Goal: Information Seeking & Learning: Learn about a topic

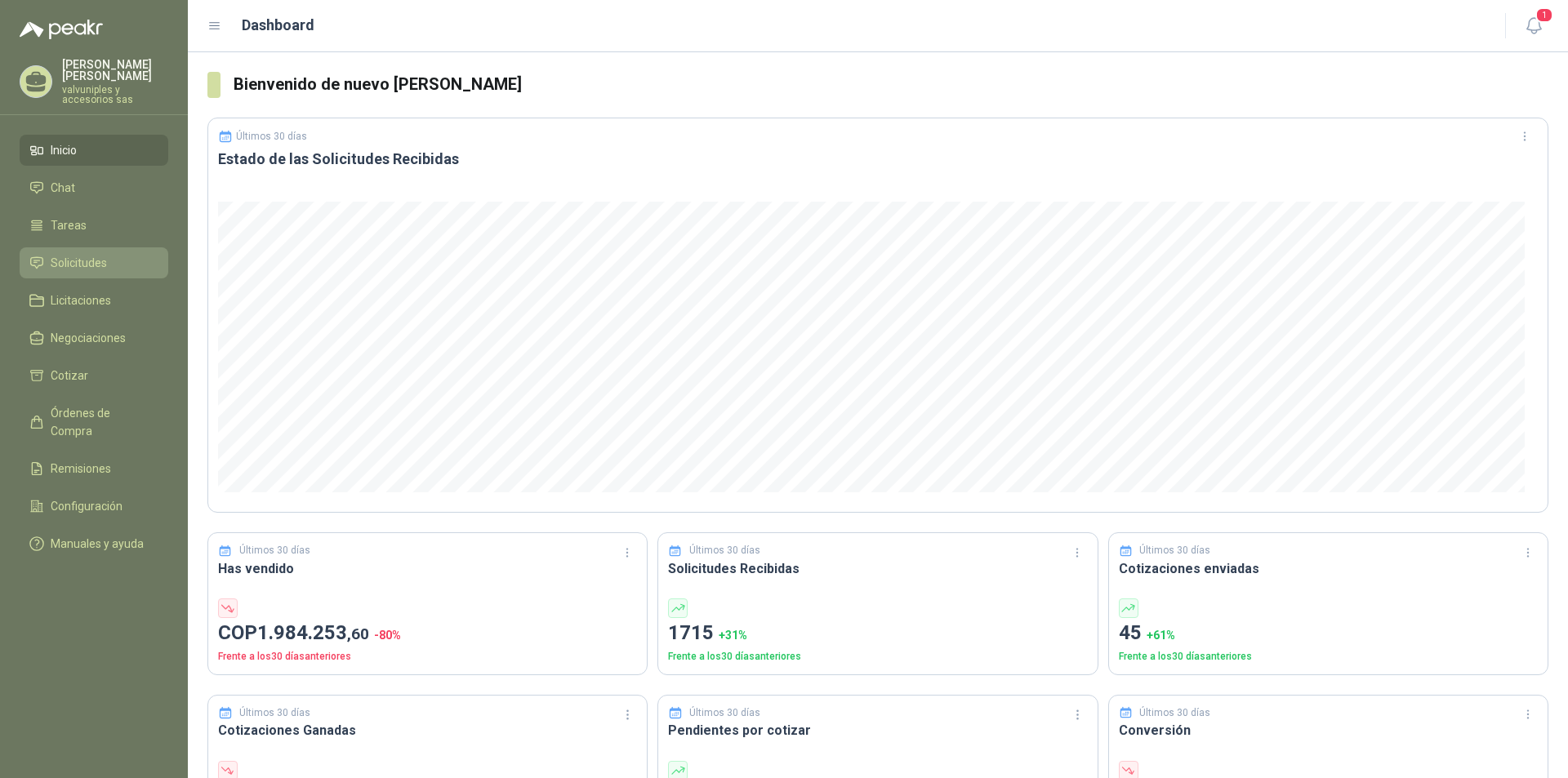
click at [67, 254] on span "Solicitudes" at bounding box center [79, 263] width 56 height 18
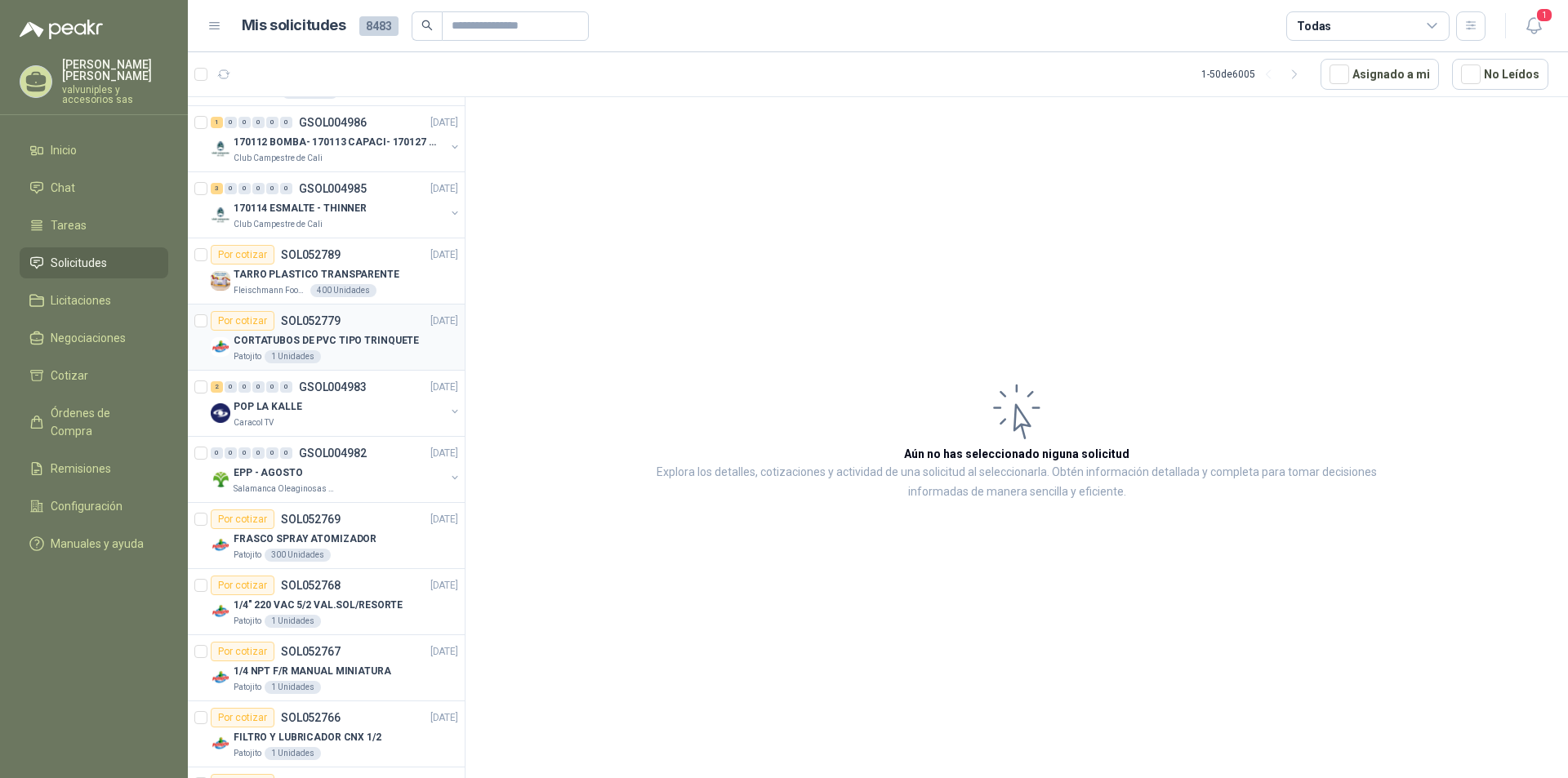
scroll to position [1878, 0]
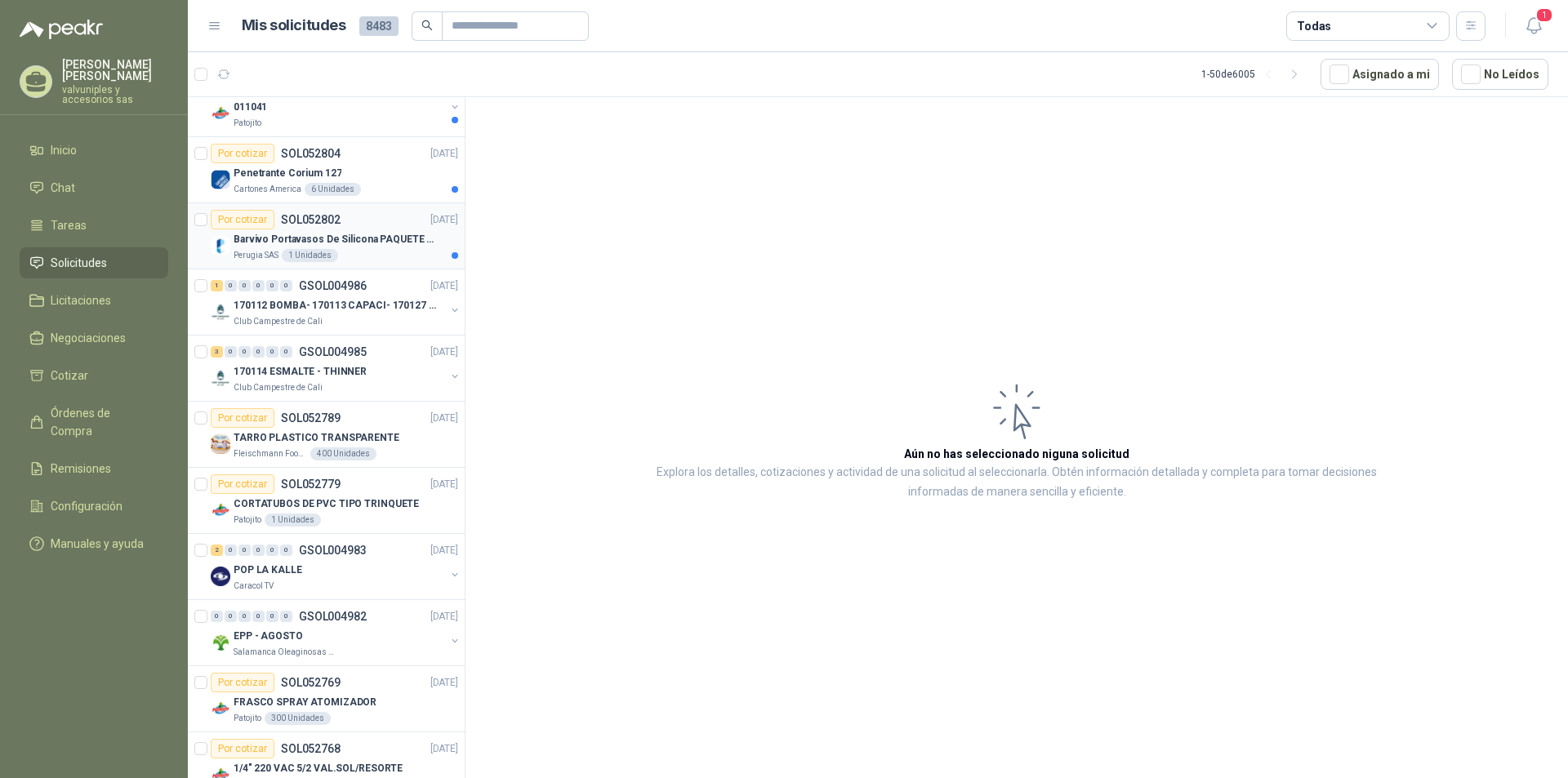
click at [293, 239] on p "Barvivo Portavasos De Silicona PAQUETE 6 Unidades Negro Con Soporte Antidesliza…" at bounding box center [335, 240] width 203 height 16
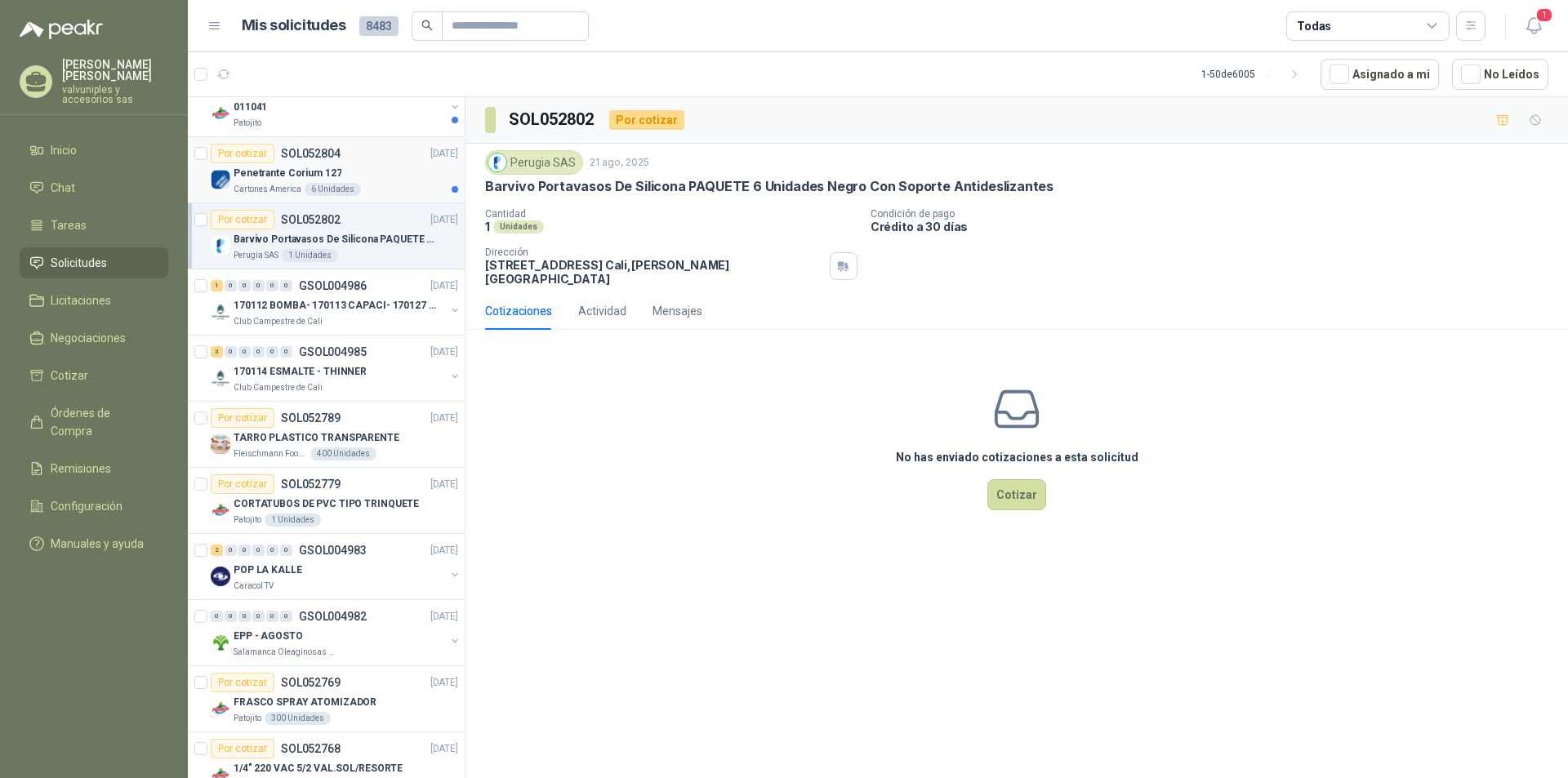
click at [283, 172] on p "Penetrante Corium 127" at bounding box center [287, 173] width 108 height 16
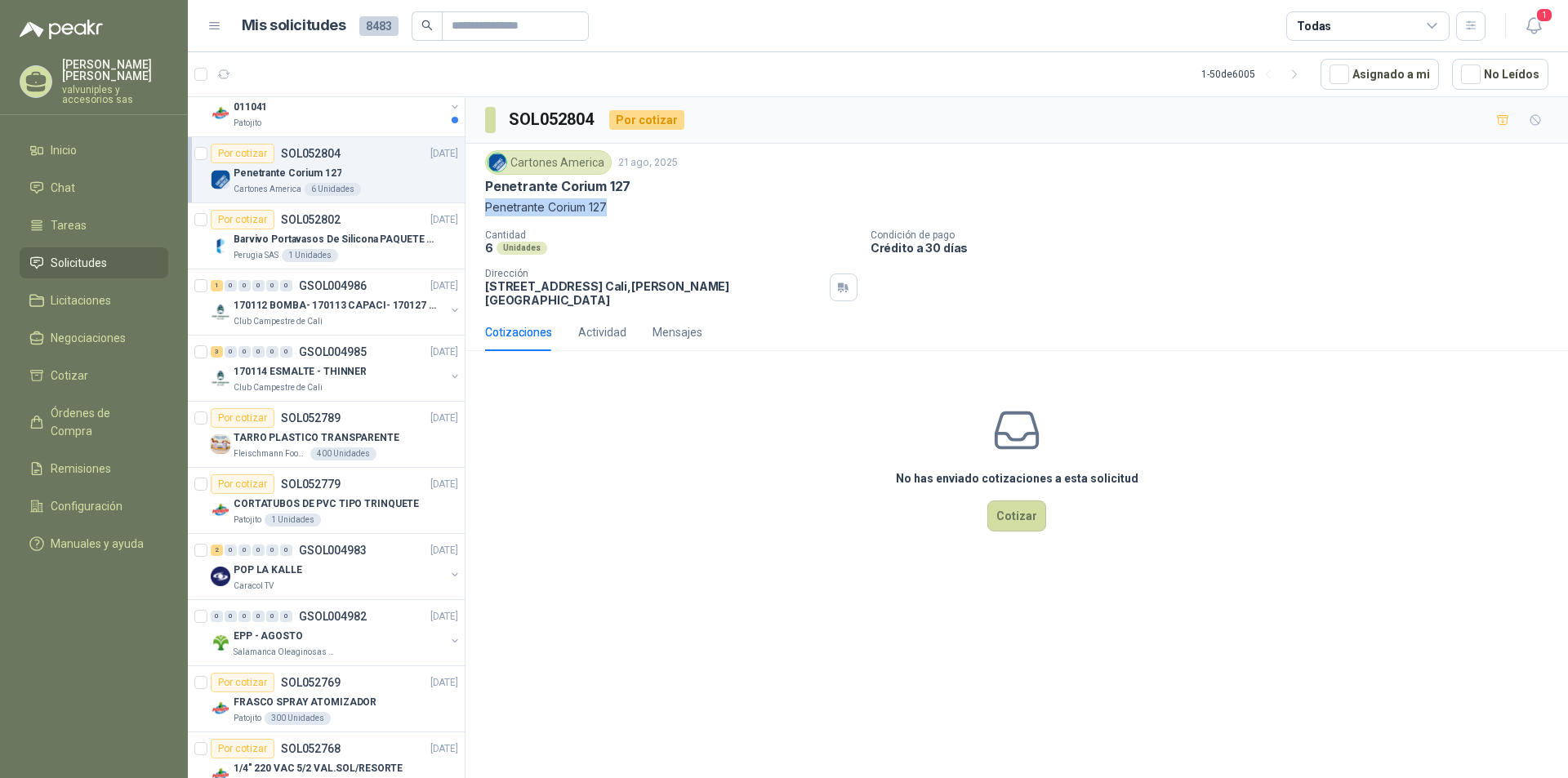
drag, startPoint x: 485, startPoint y: 208, endPoint x: 625, endPoint y: 223, distance: 140.8
click at [627, 221] on div "Cartones America 21 ago, 2025 Penetrante Corium 127 Penetrante Corium 127 Canti…" at bounding box center [1016, 228] width 1064 height 157
copy p "Penetrante Corium 127"
click at [269, 109] on div "011041" at bounding box center [340, 107] width 212 height 19
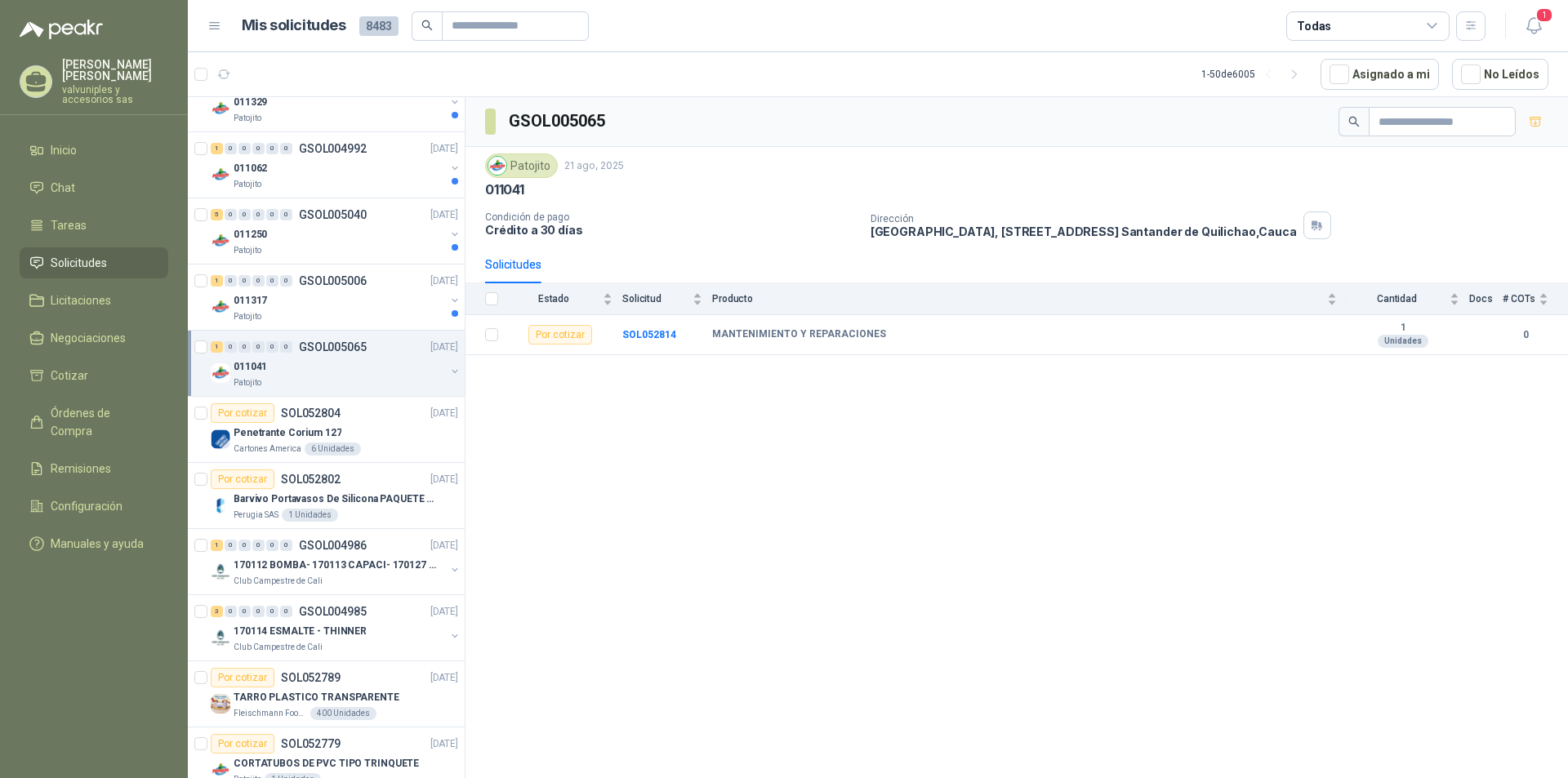
scroll to position [1602, 0]
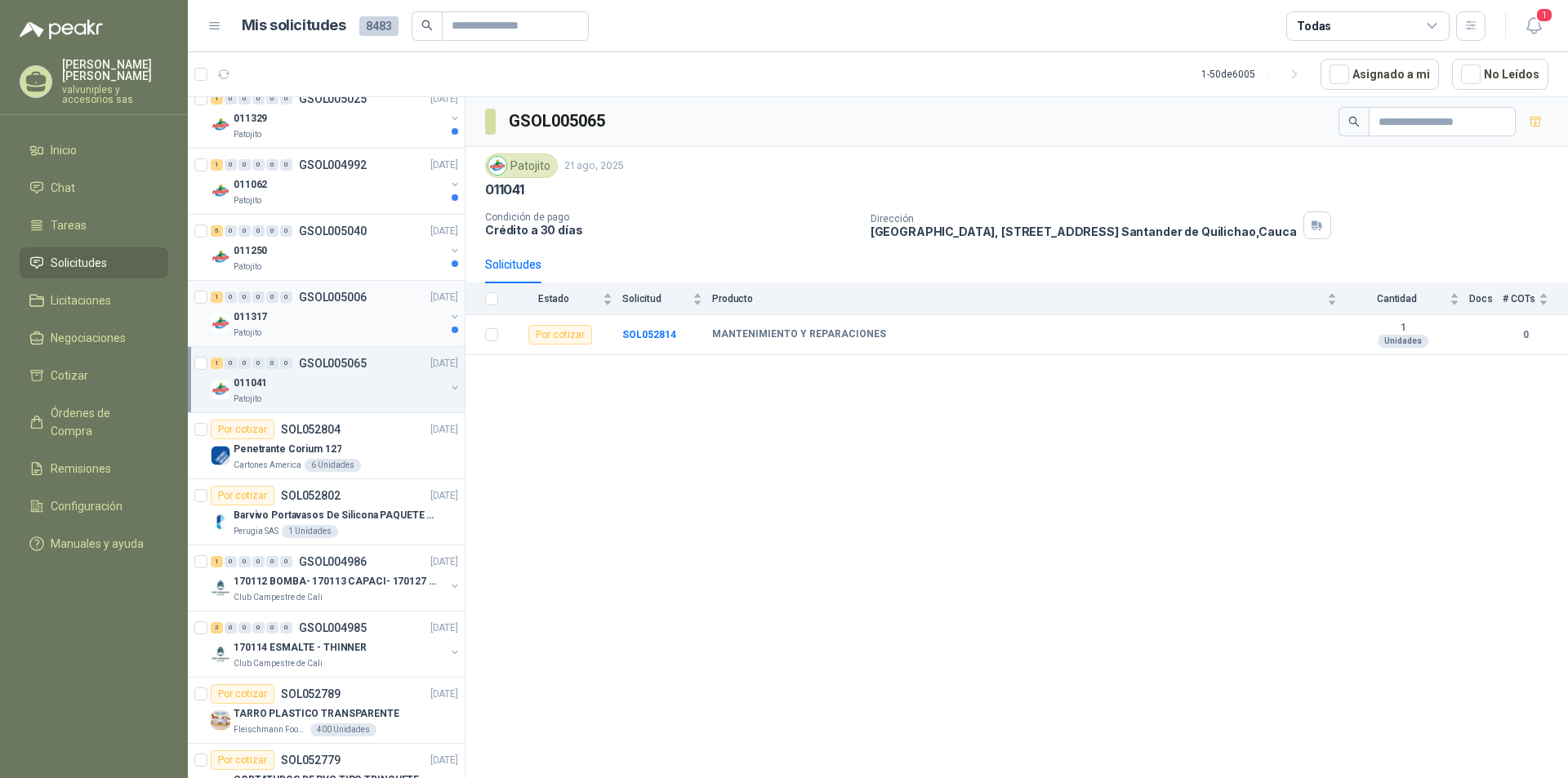
click at [250, 311] on p "011317" at bounding box center [250, 318] width 33 height 16
click at [271, 255] on div "011250" at bounding box center [340, 250] width 212 height 19
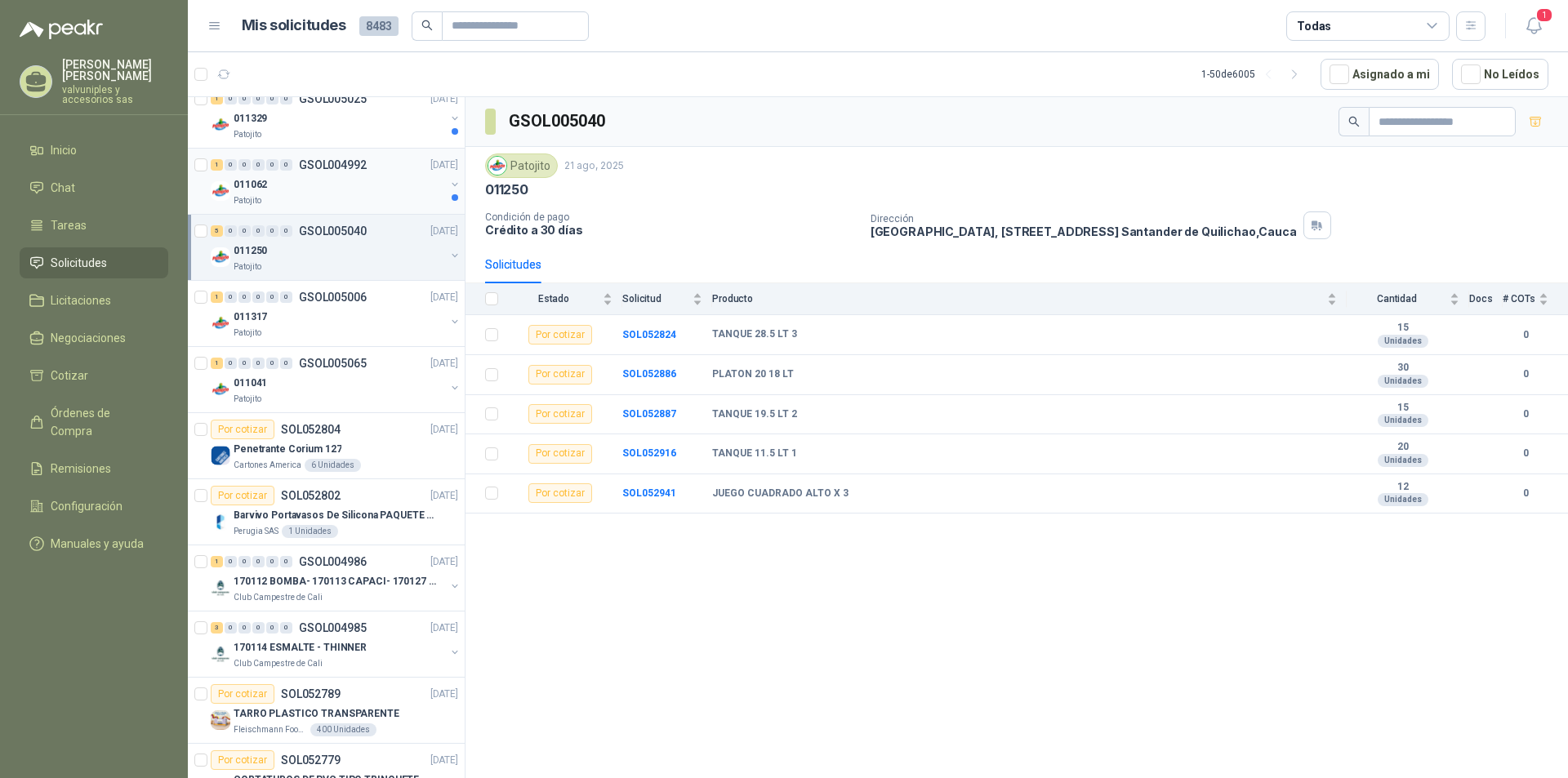
click at [243, 180] on p "011062" at bounding box center [250, 185] width 33 height 16
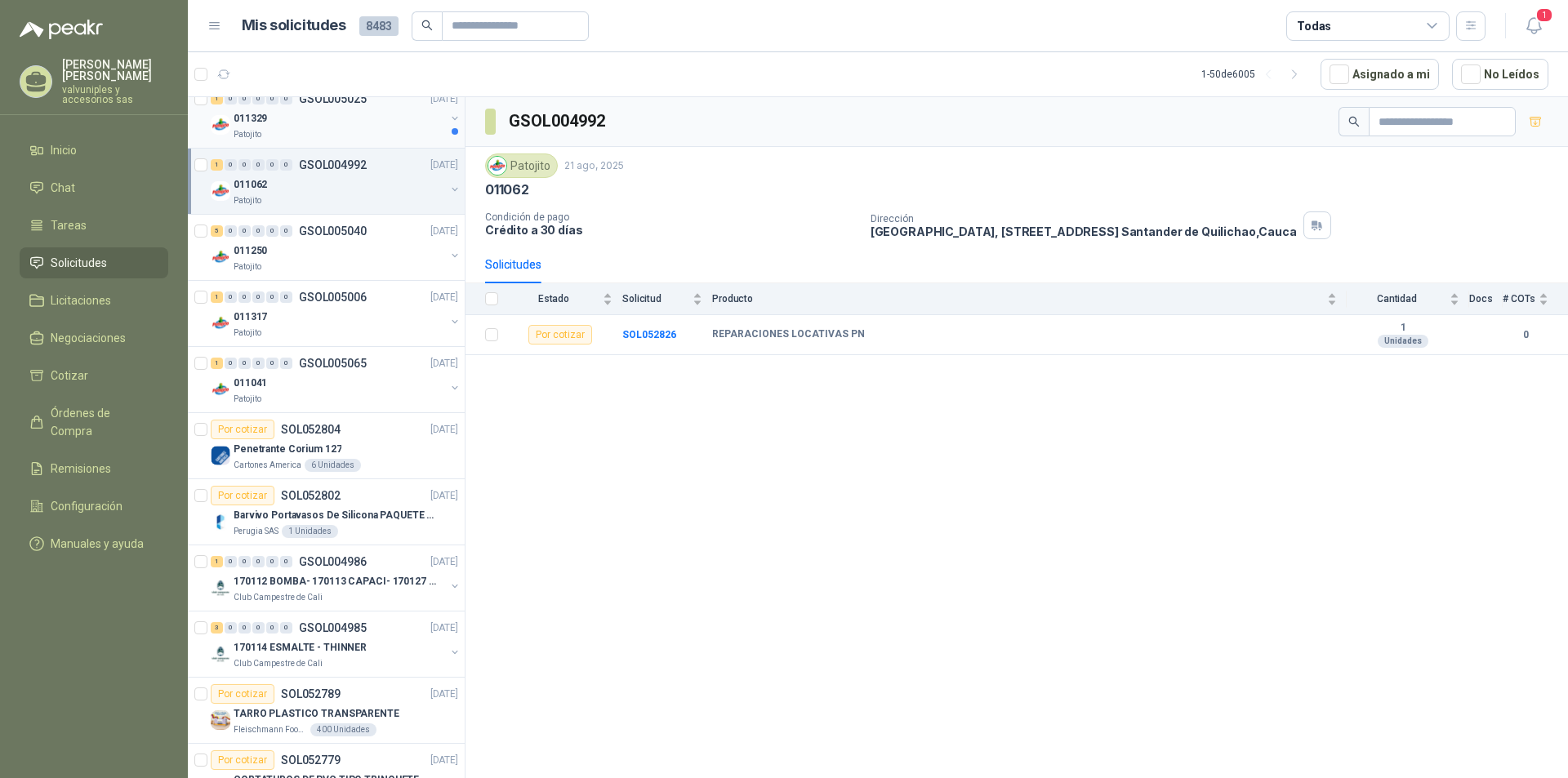
click at [253, 121] on p "011329" at bounding box center [250, 119] width 33 height 16
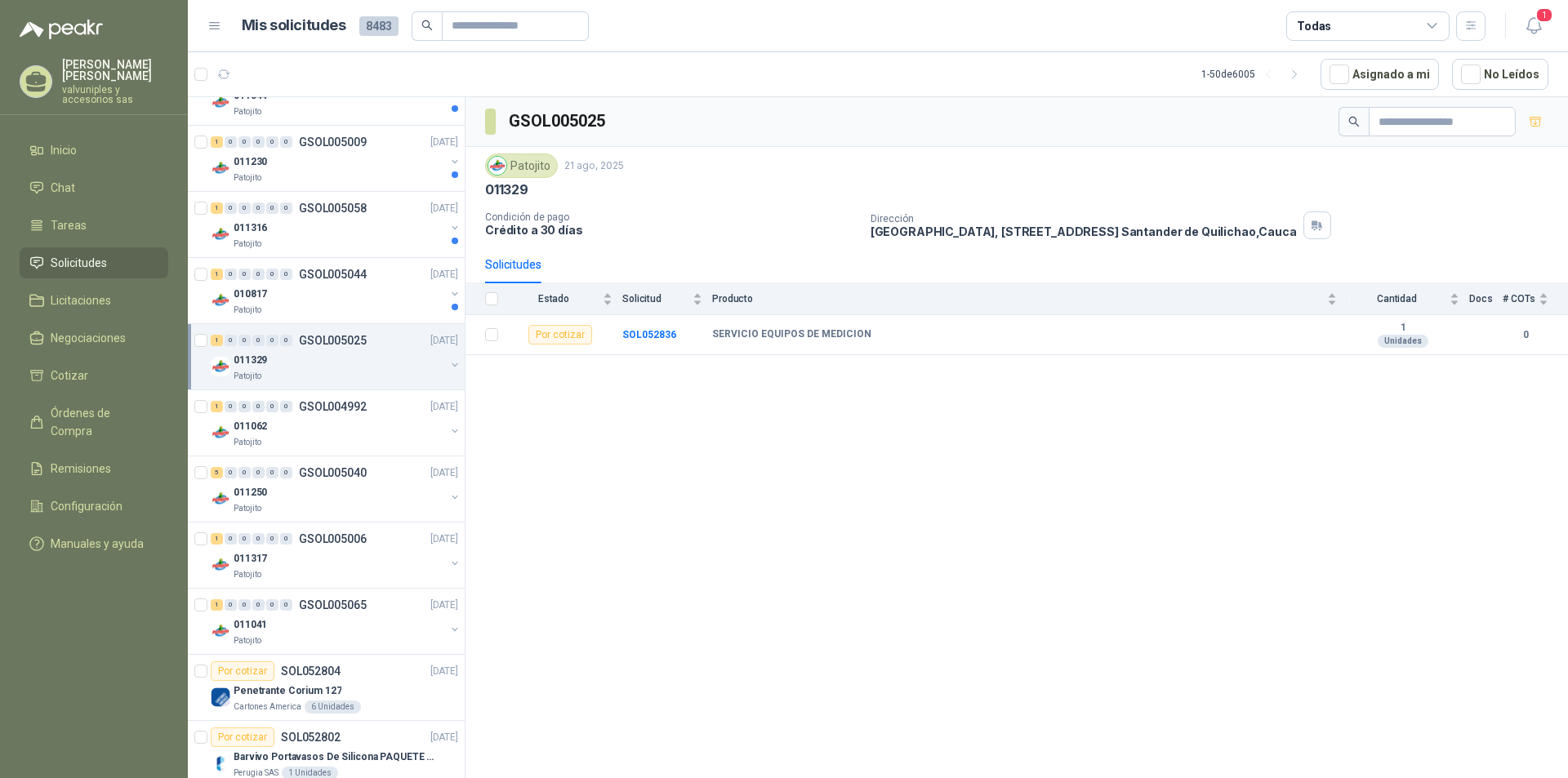
scroll to position [1335, 0]
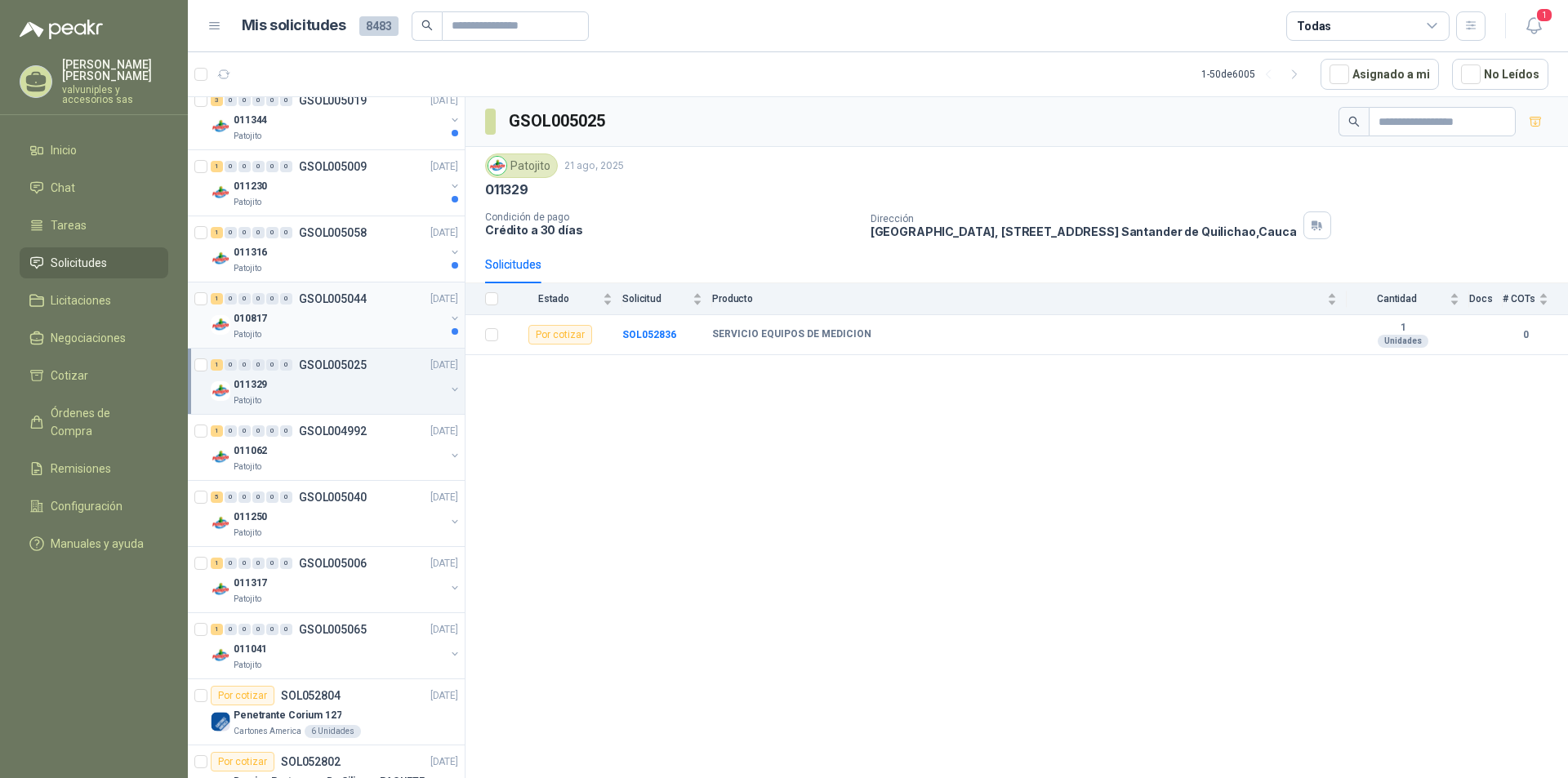
click at [257, 319] on p "010817" at bounding box center [250, 319] width 33 height 16
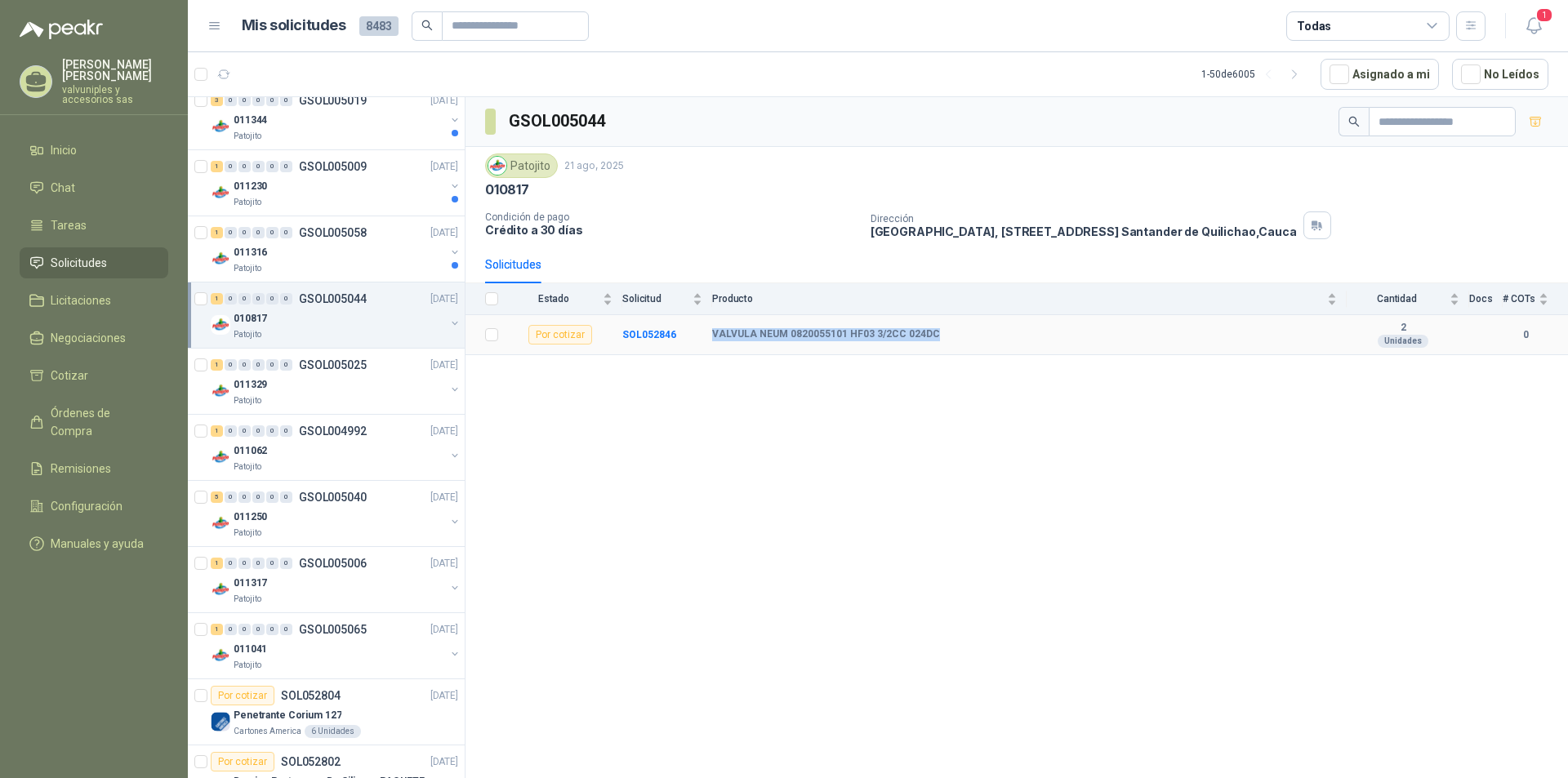
drag, startPoint x: 713, startPoint y: 337, endPoint x: 932, endPoint y: 332, distance: 219.1
click at [932, 332] on div "VALVULA NEUM 0820055101 HF03 3/2CC 024DC" at bounding box center [1025, 334] width 625 height 13
copy b "VALVULA NEUM 0820055101 HF03 3/2CC 024DC"
click at [773, 486] on div "GSOL005044 Patojito 21 ago, 2025 010817 Condición de pago Crédito a 30 [PERSON_…" at bounding box center [1017, 440] width 1103 height 687
click at [265, 250] on p "011316" at bounding box center [250, 253] width 33 height 16
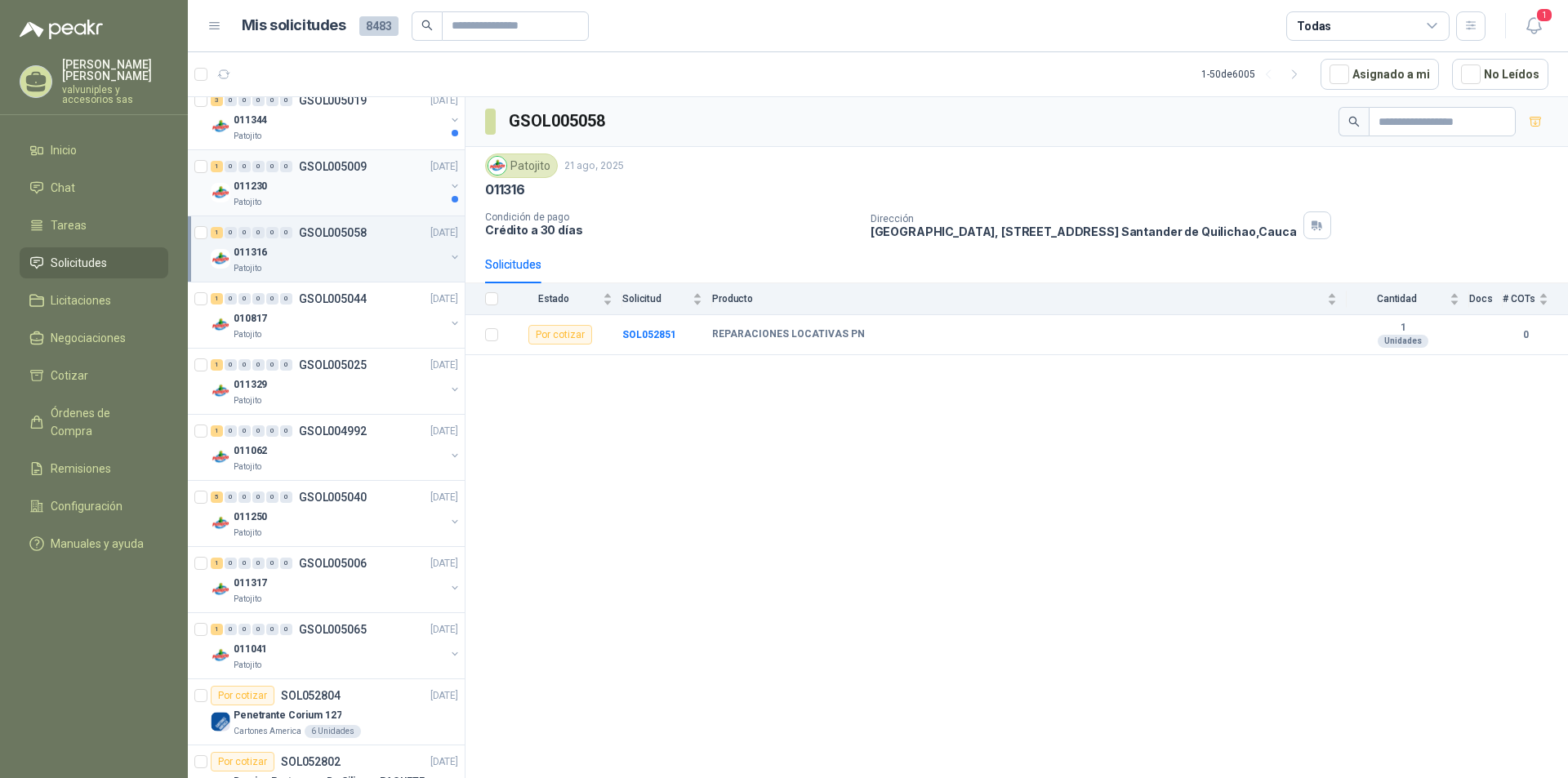
click at [247, 183] on p "011230" at bounding box center [250, 186] width 33 height 16
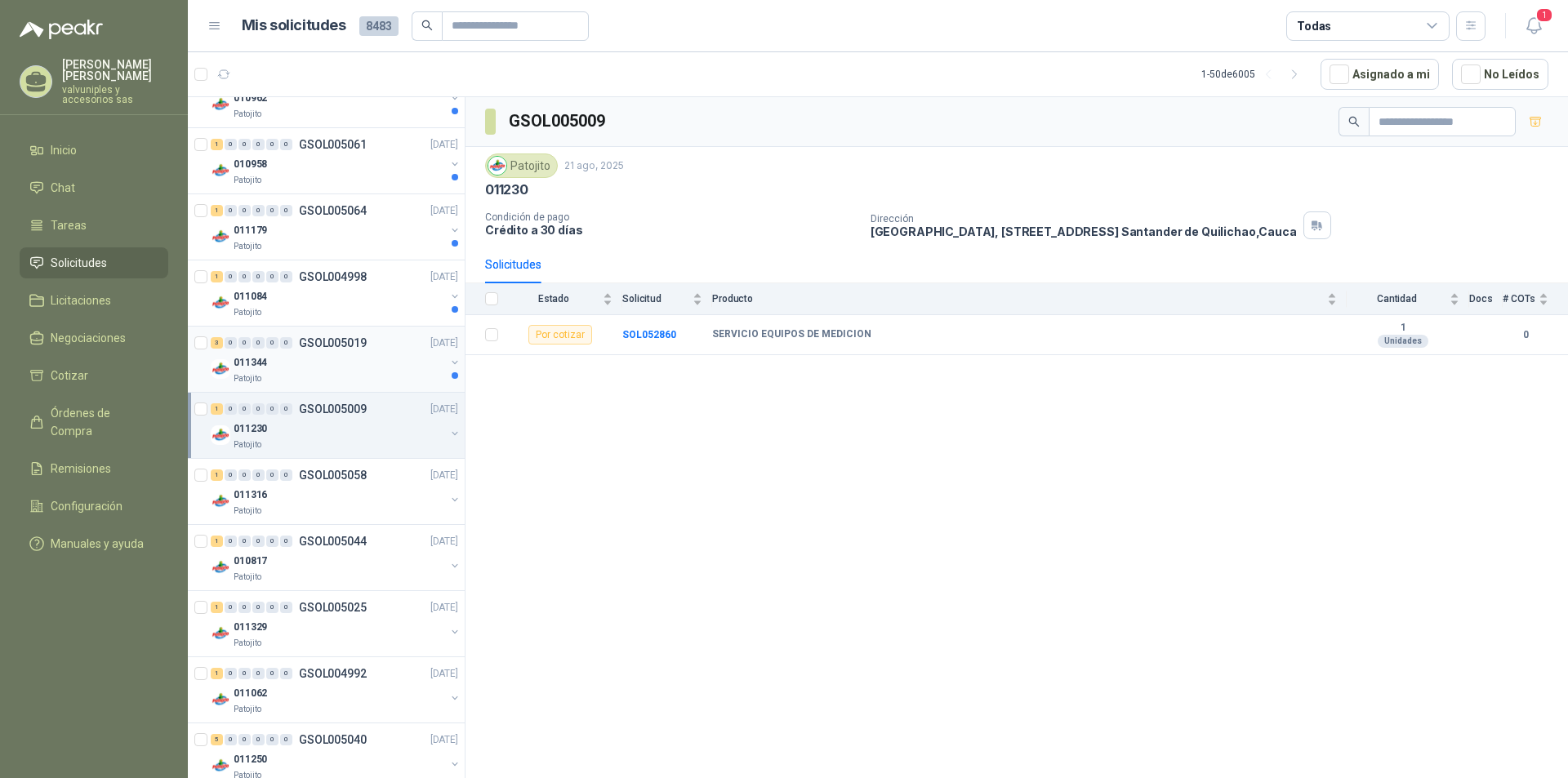
click at [257, 362] on p "011344" at bounding box center [250, 363] width 33 height 16
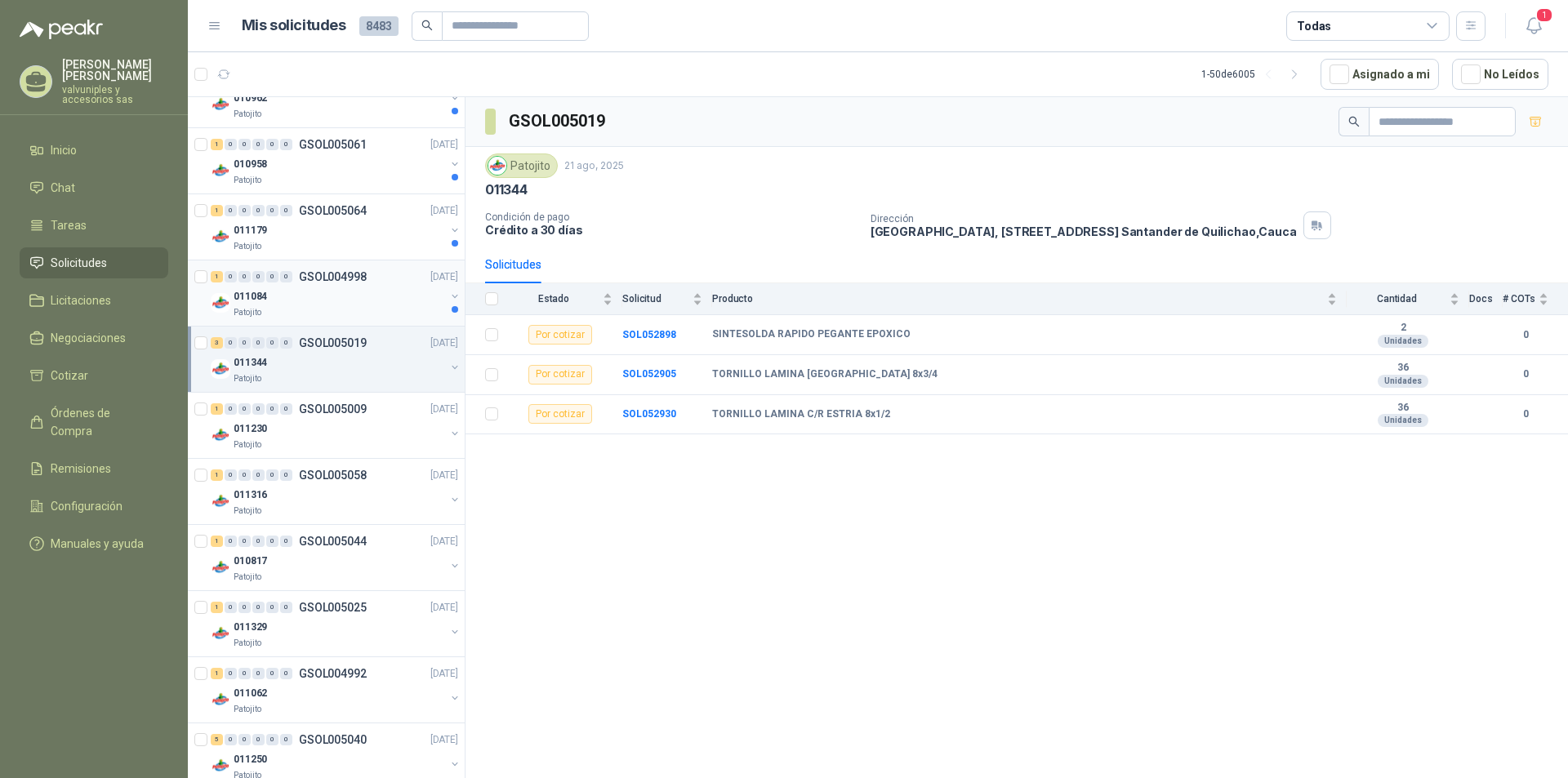
click at [257, 289] on p "011084" at bounding box center [250, 297] width 33 height 16
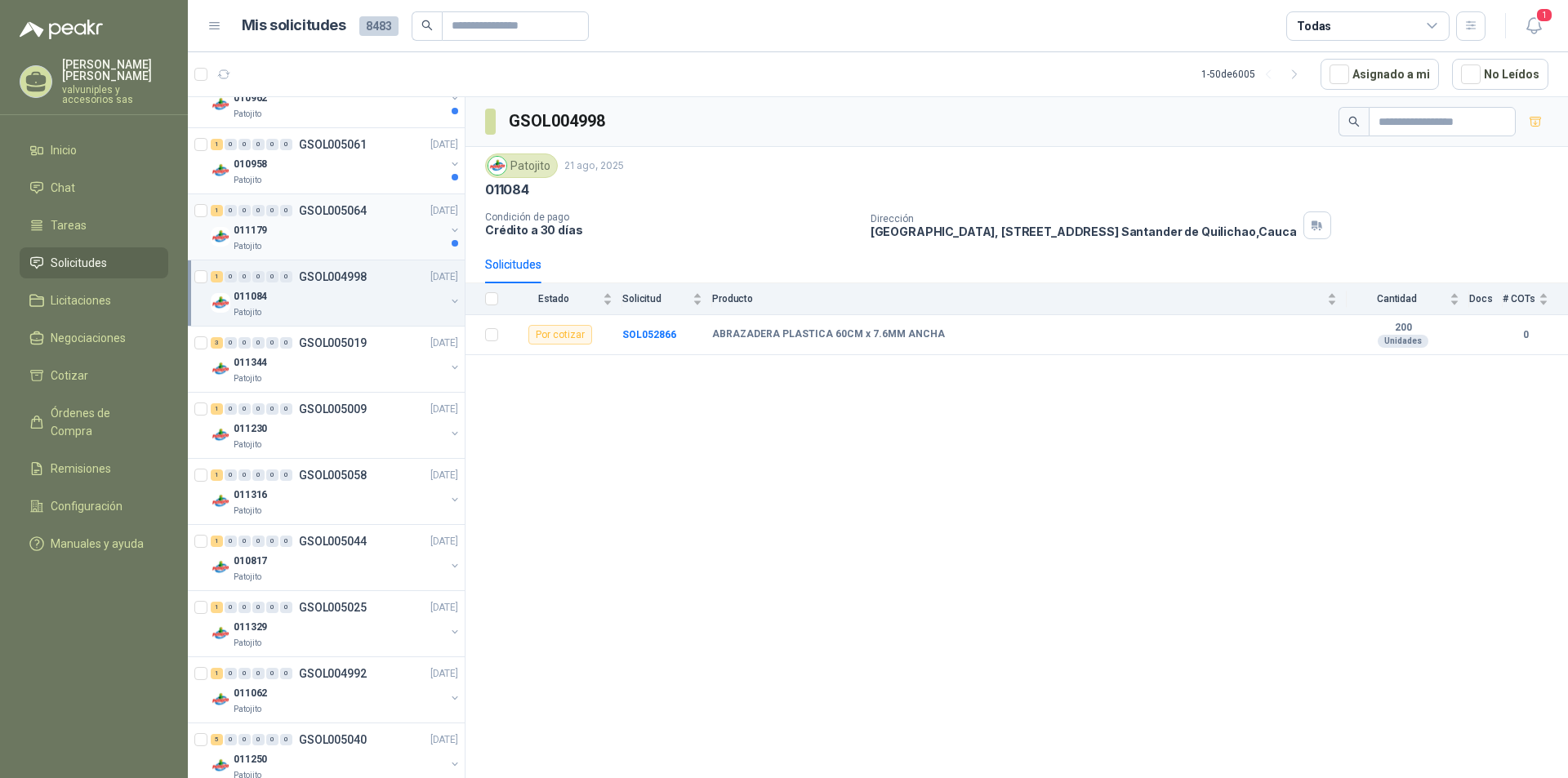
click at [241, 224] on p "011179" at bounding box center [250, 231] width 33 height 16
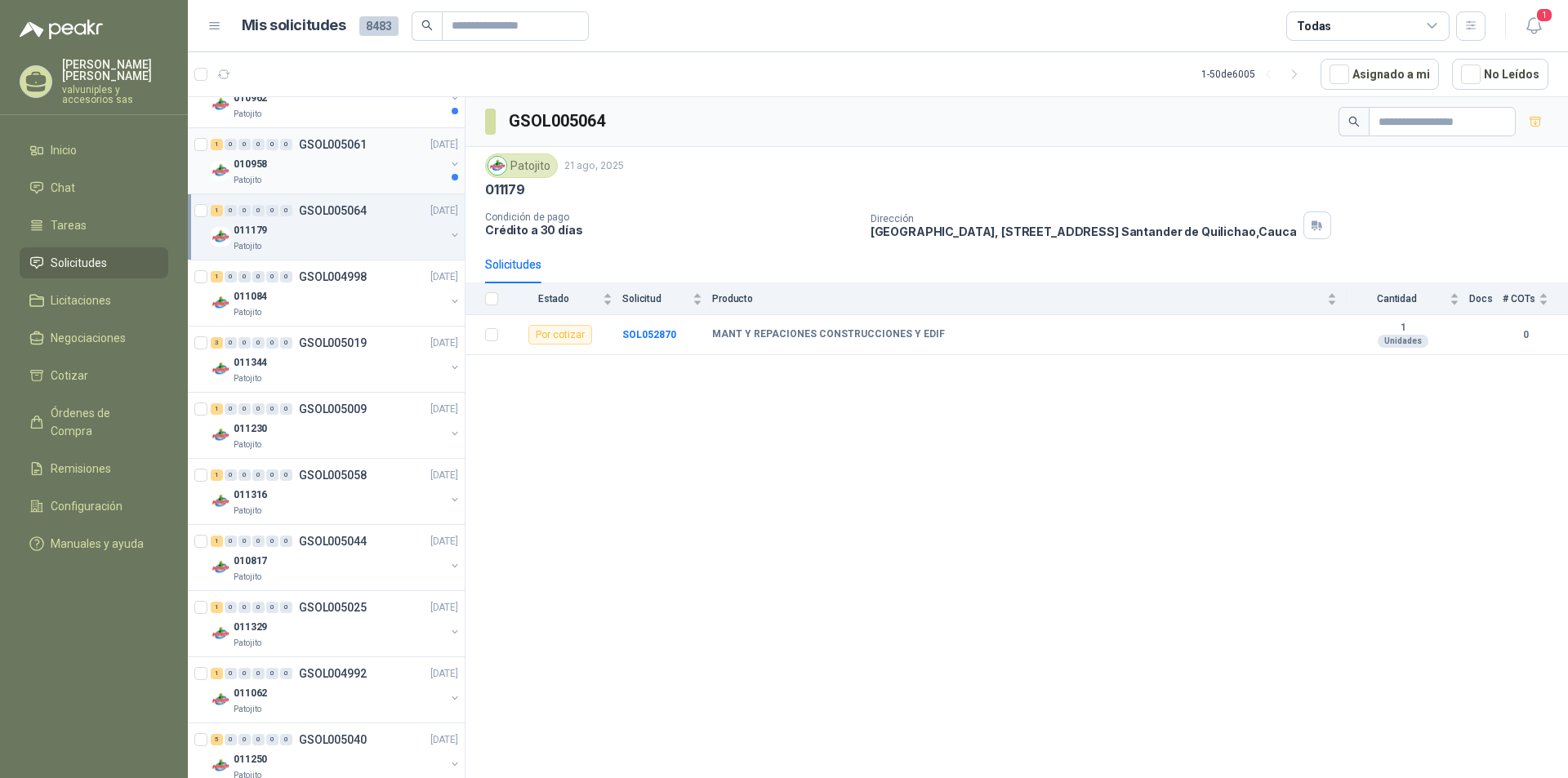
click at [250, 170] on p "010958" at bounding box center [250, 165] width 33 height 16
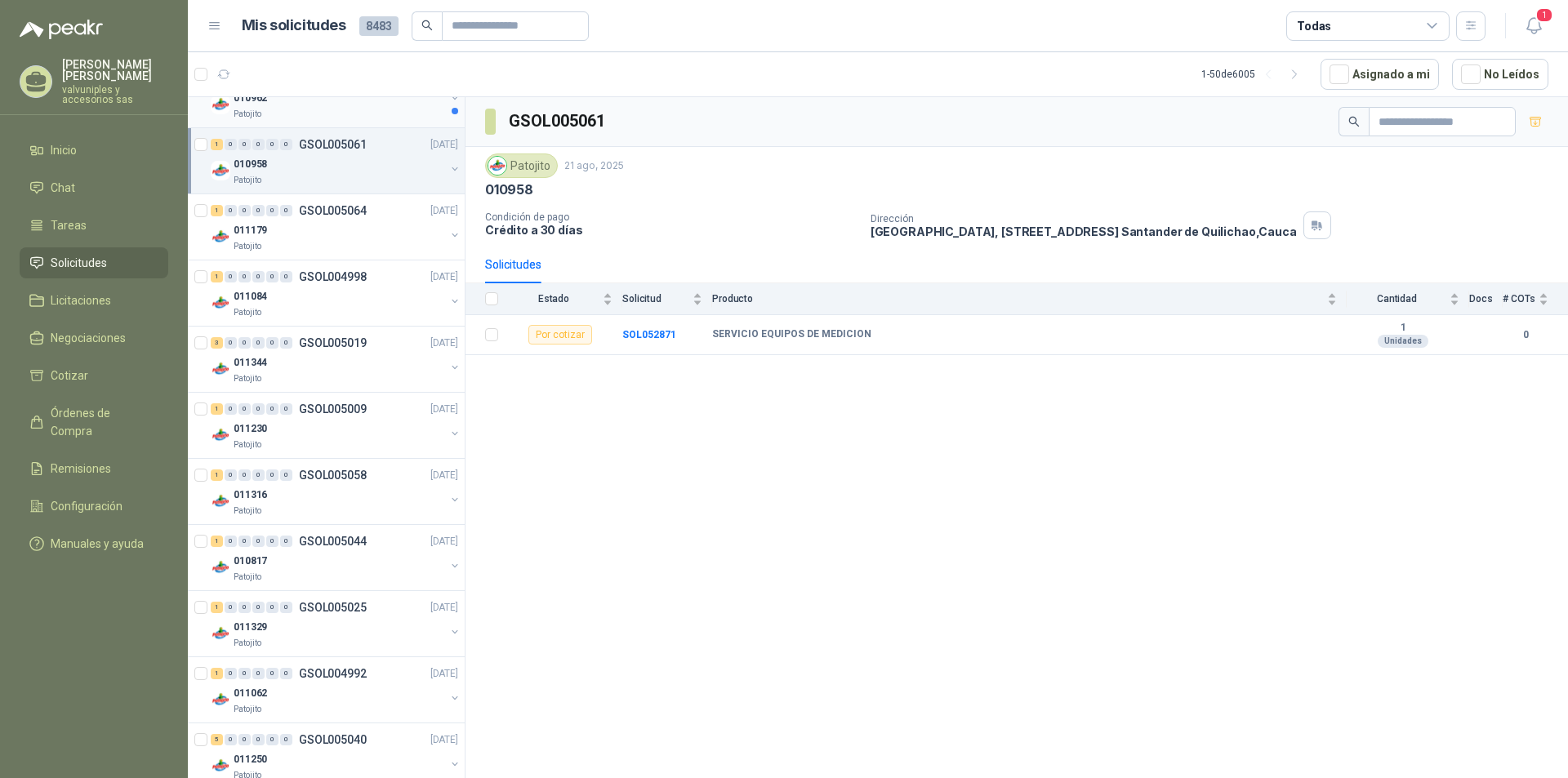
click at [247, 116] on p "Patojito" at bounding box center [248, 114] width 28 height 13
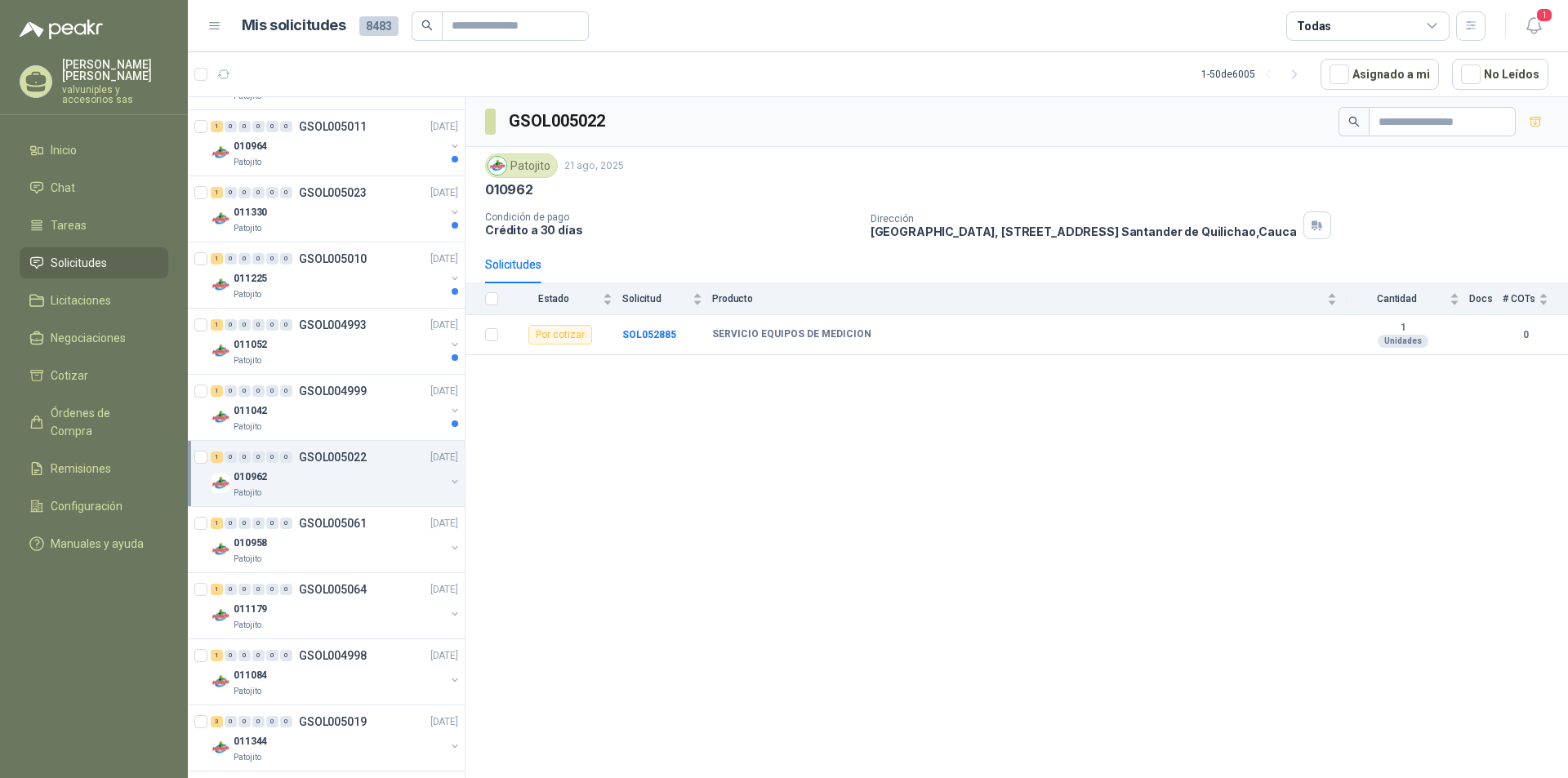
scroll to position [706, 0]
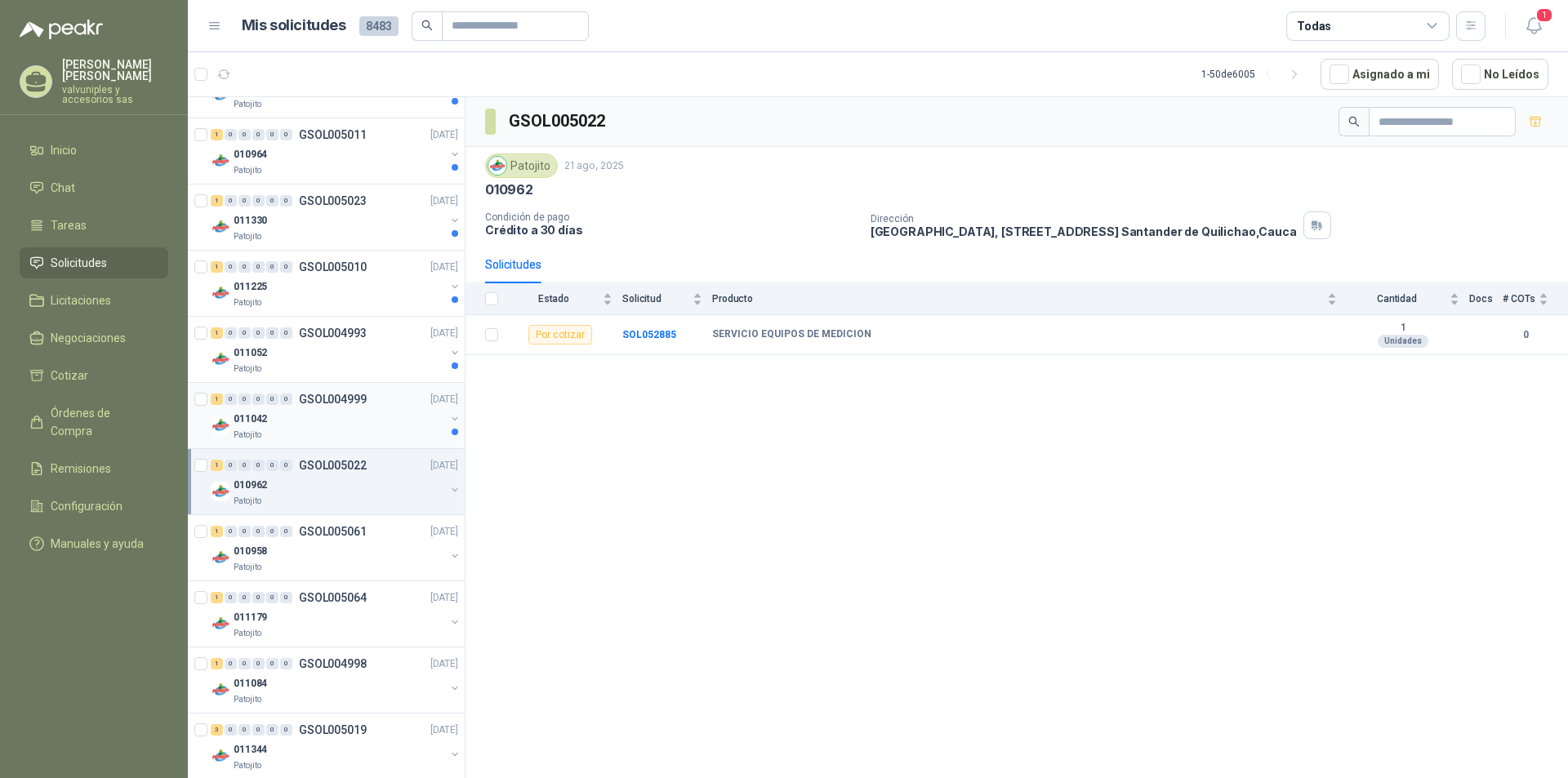
click at [248, 416] on p "011042" at bounding box center [250, 419] width 33 height 16
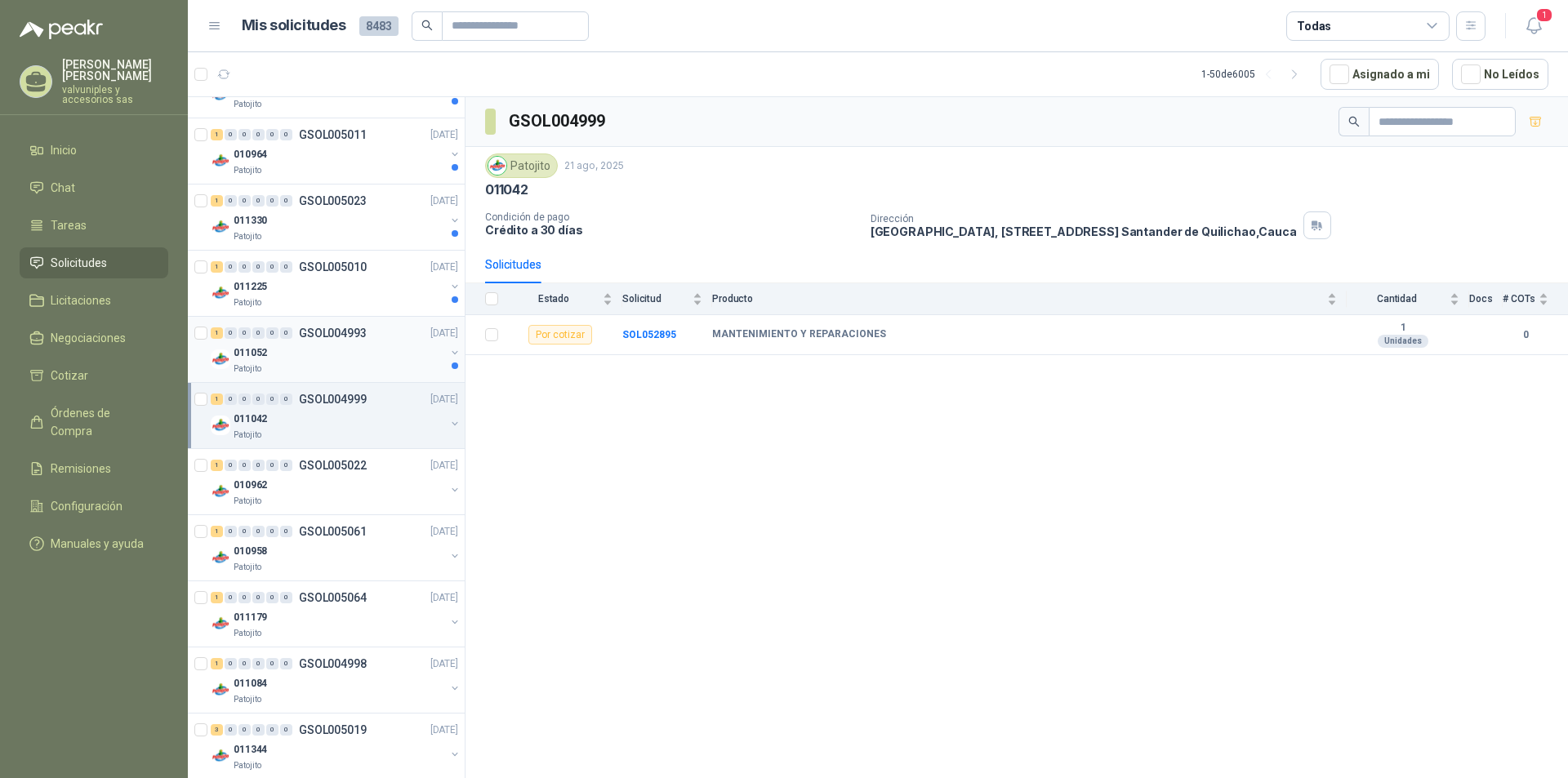
click at [264, 355] on p "011052" at bounding box center [250, 354] width 33 height 16
click at [251, 289] on p "011225" at bounding box center [250, 287] width 33 height 16
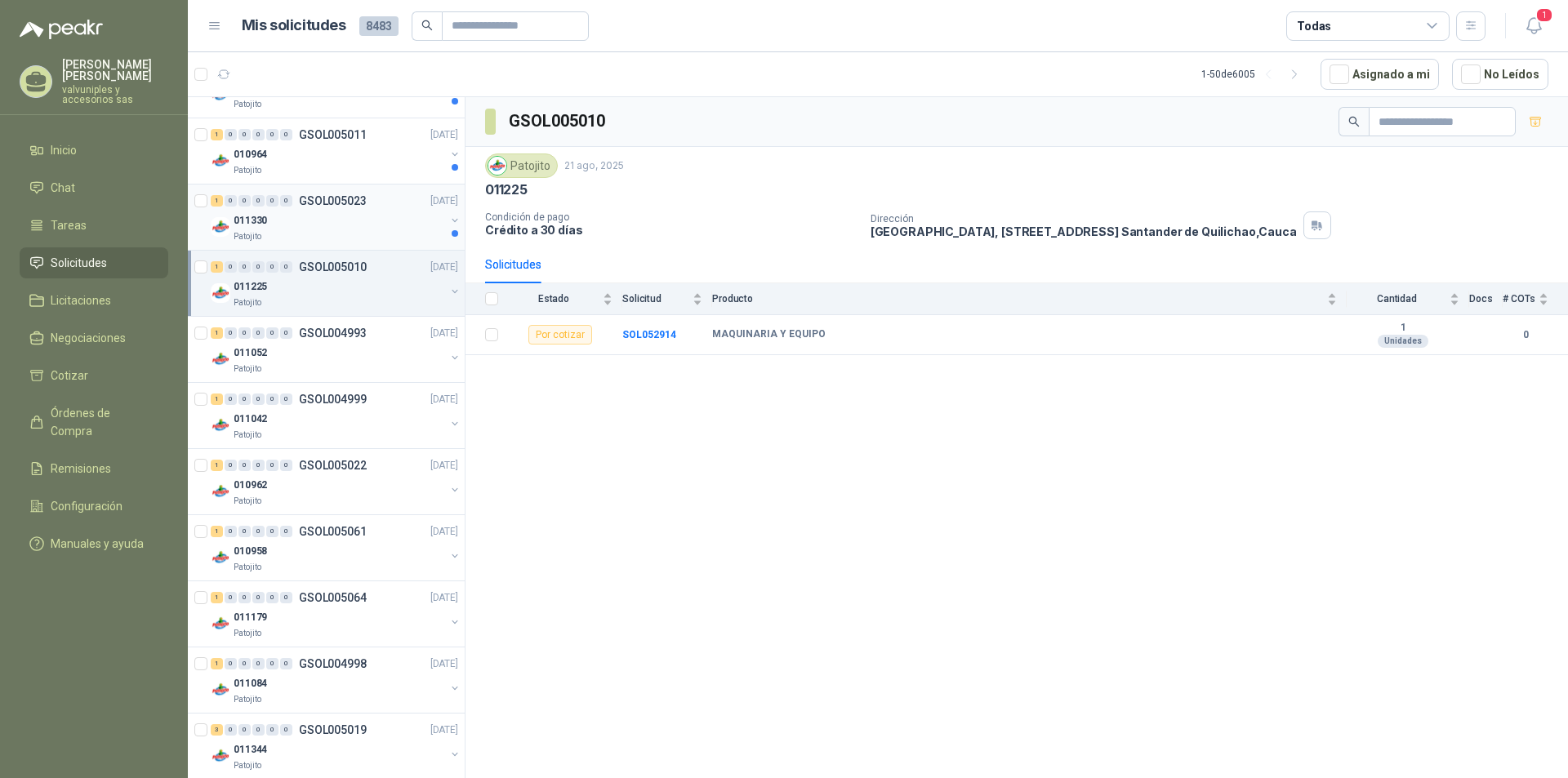
click at [249, 215] on p "011330" at bounding box center [250, 221] width 33 height 16
click at [256, 160] on p "010964" at bounding box center [250, 155] width 33 height 16
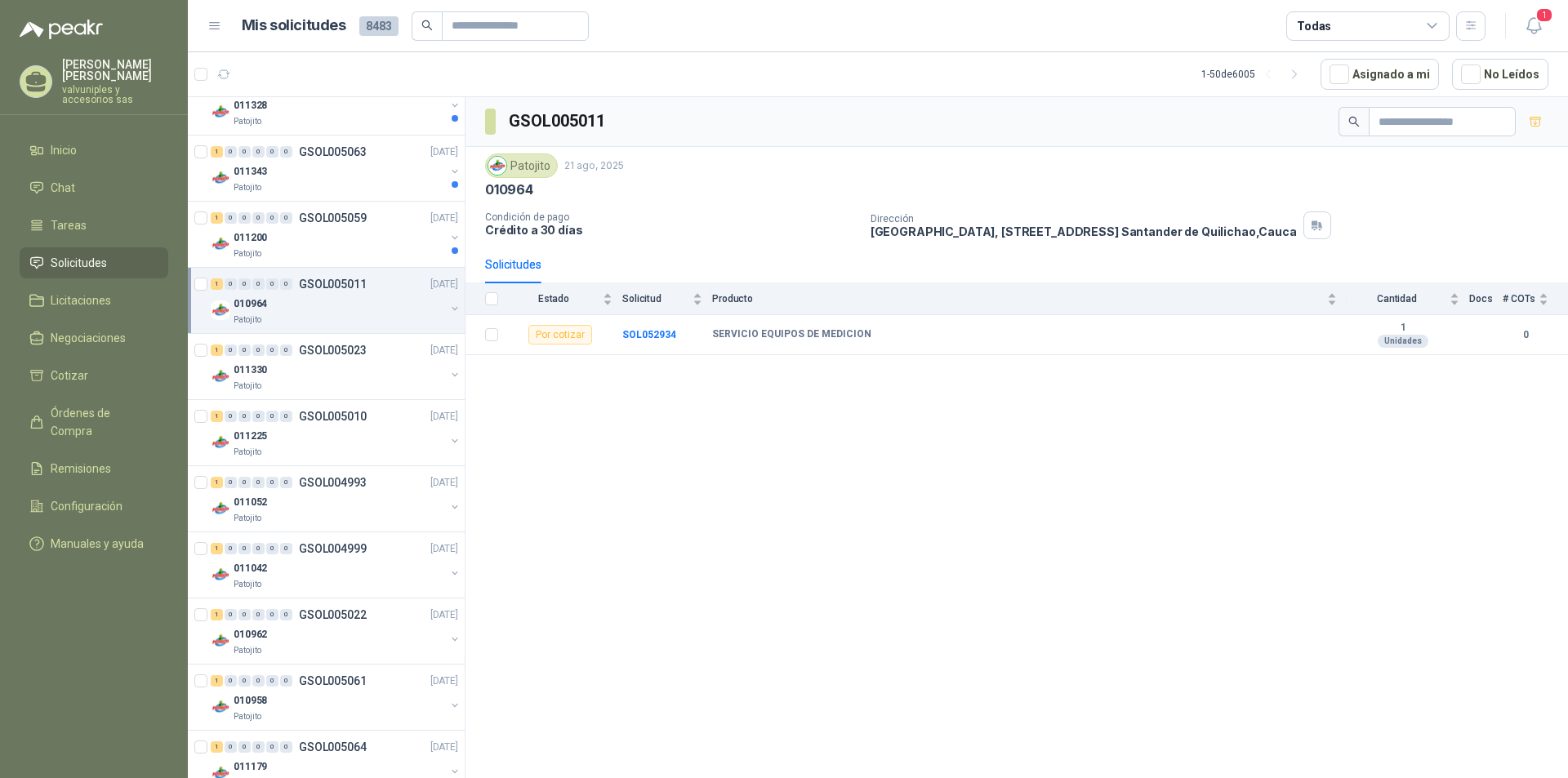
scroll to position [516, 0]
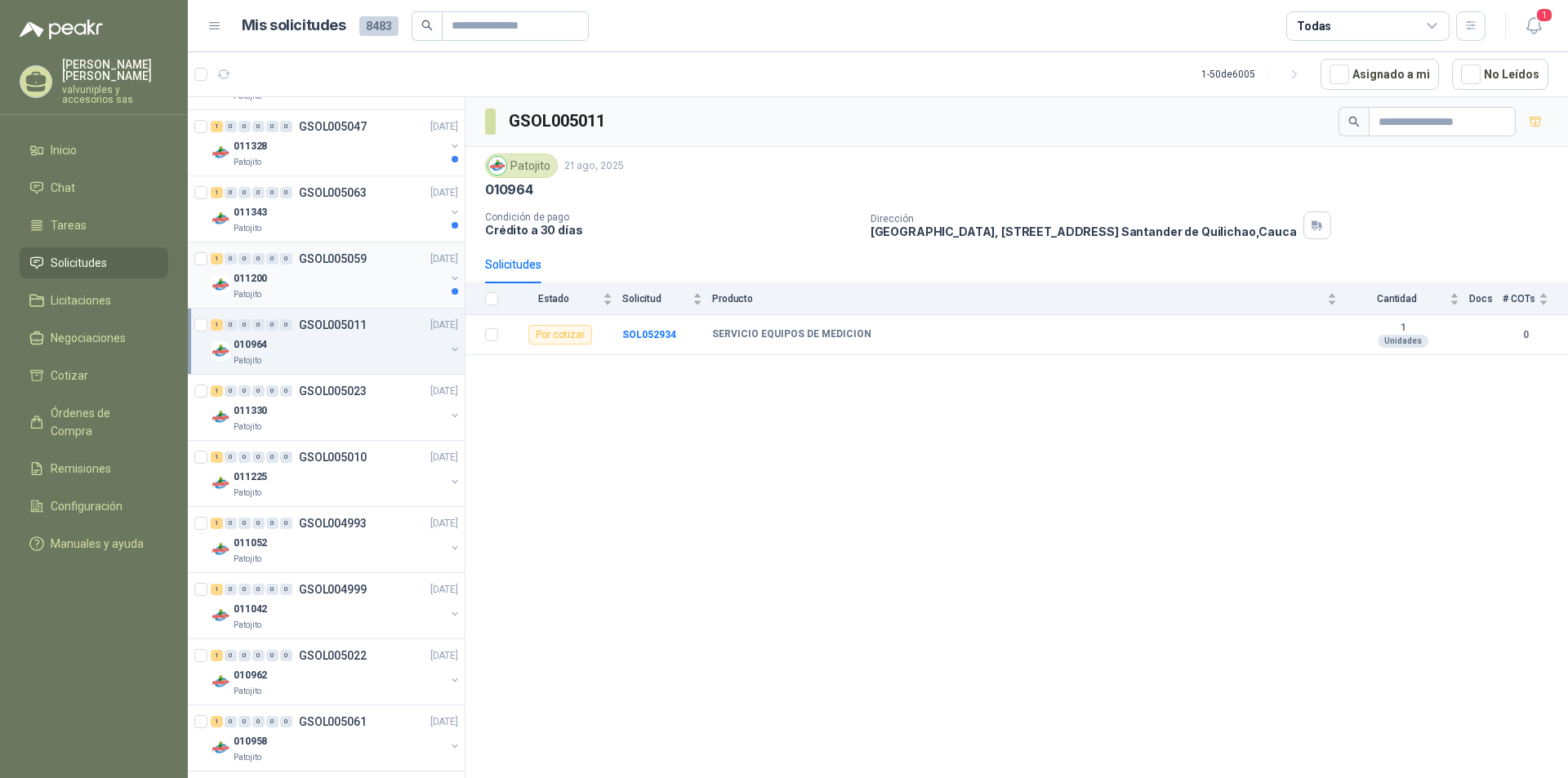
click at [272, 279] on div "011200" at bounding box center [340, 278] width 212 height 19
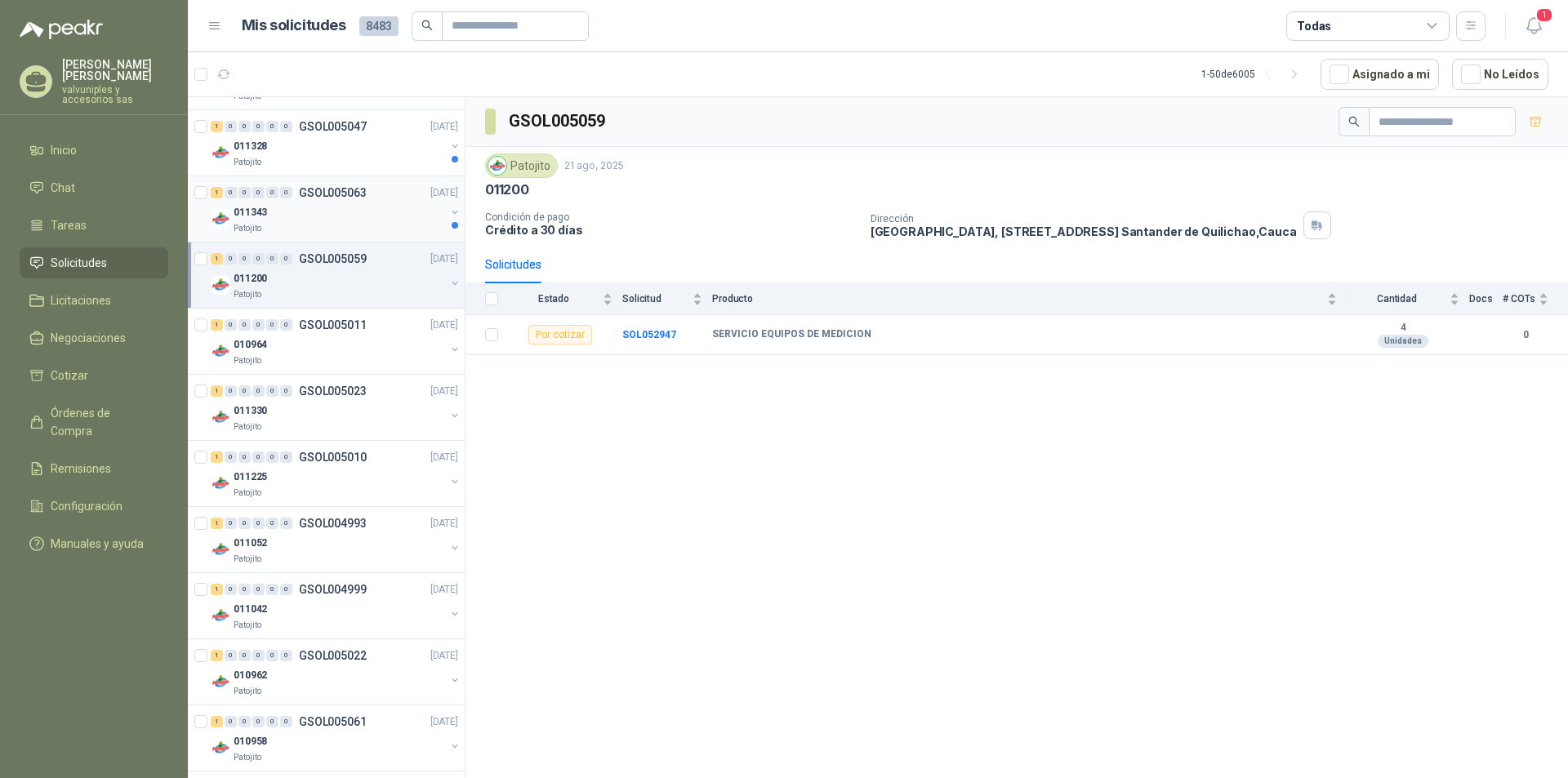
click at [247, 211] on p "011343" at bounding box center [250, 213] width 33 height 16
click at [244, 150] on p "011328" at bounding box center [250, 147] width 33 height 16
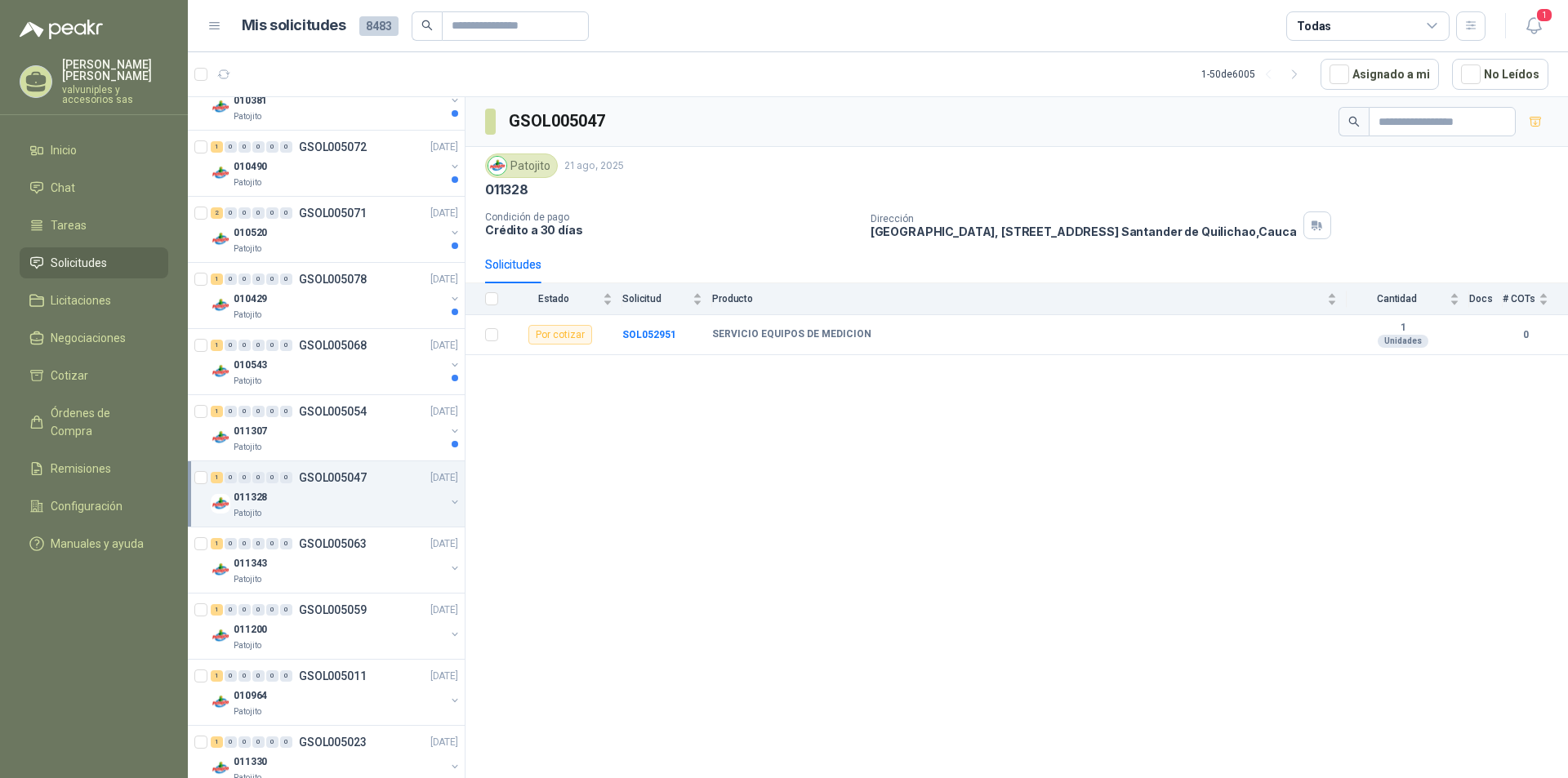
scroll to position [153, 0]
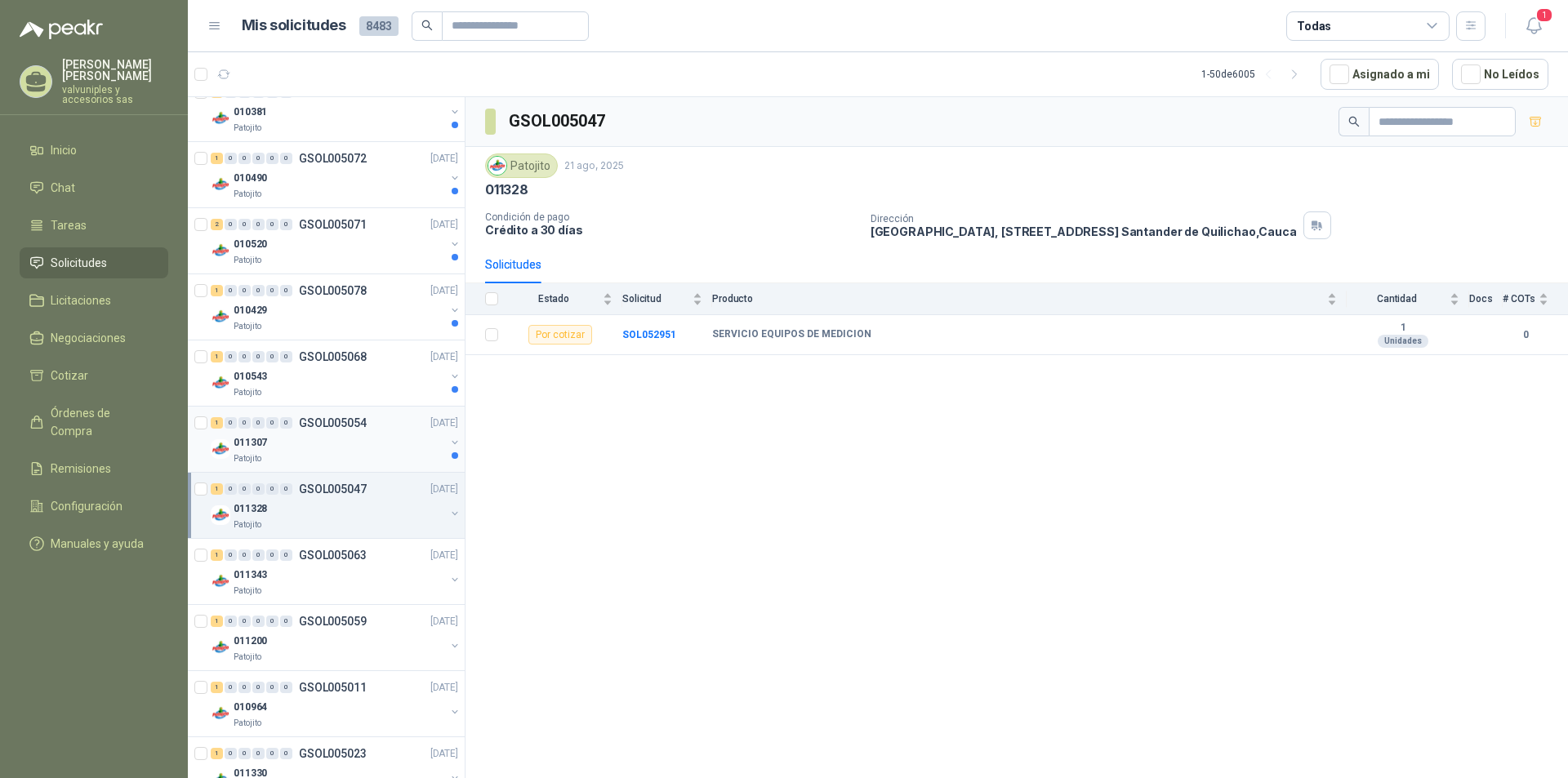
click at [246, 443] on p "011307" at bounding box center [250, 443] width 33 height 16
click at [257, 375] on p "010543" at bounding box center [250, 377] width 33 height 16
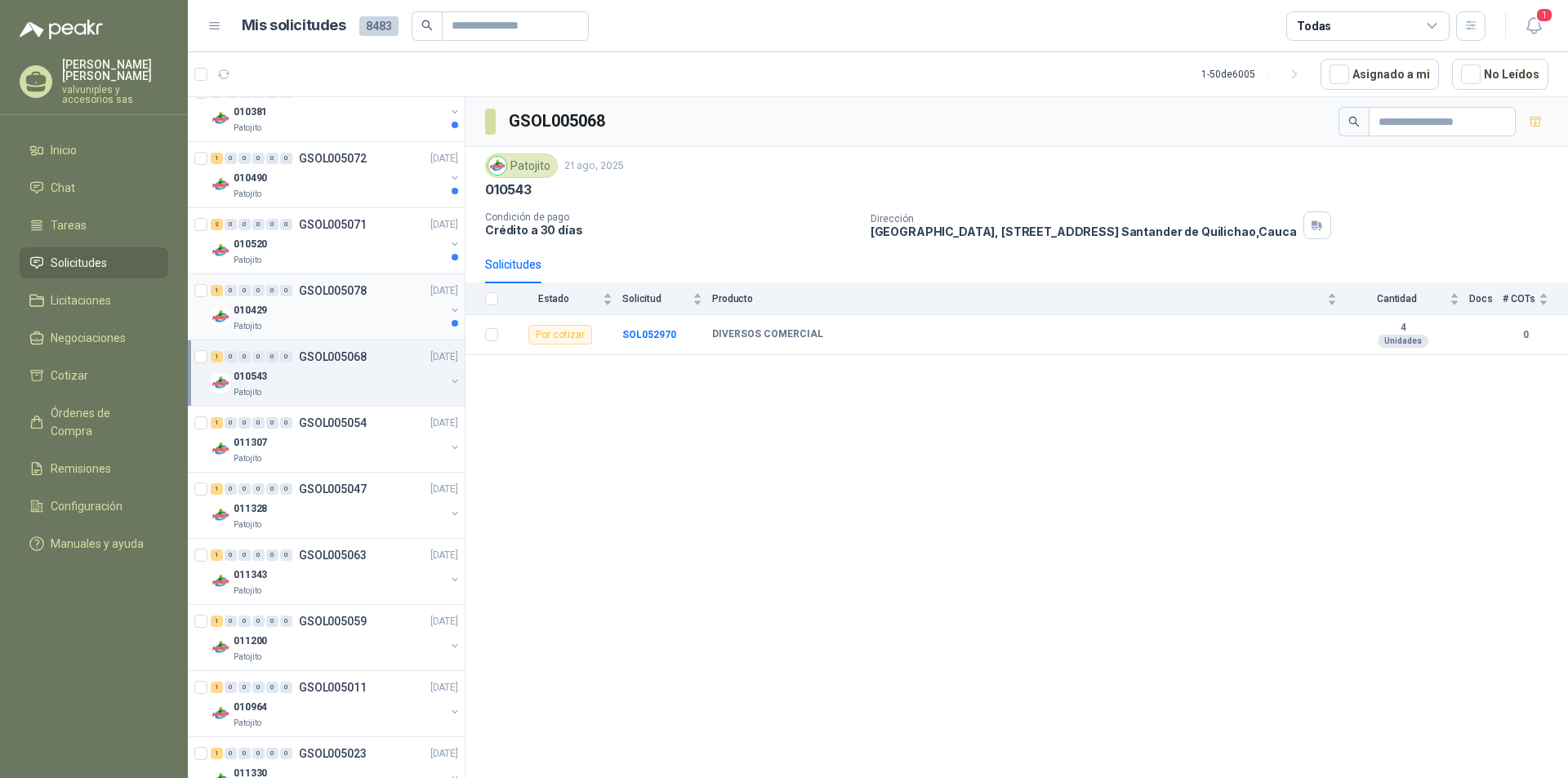
click at [252, 310] on p "010429" at bounding box center [250, 311] width 33 height 16
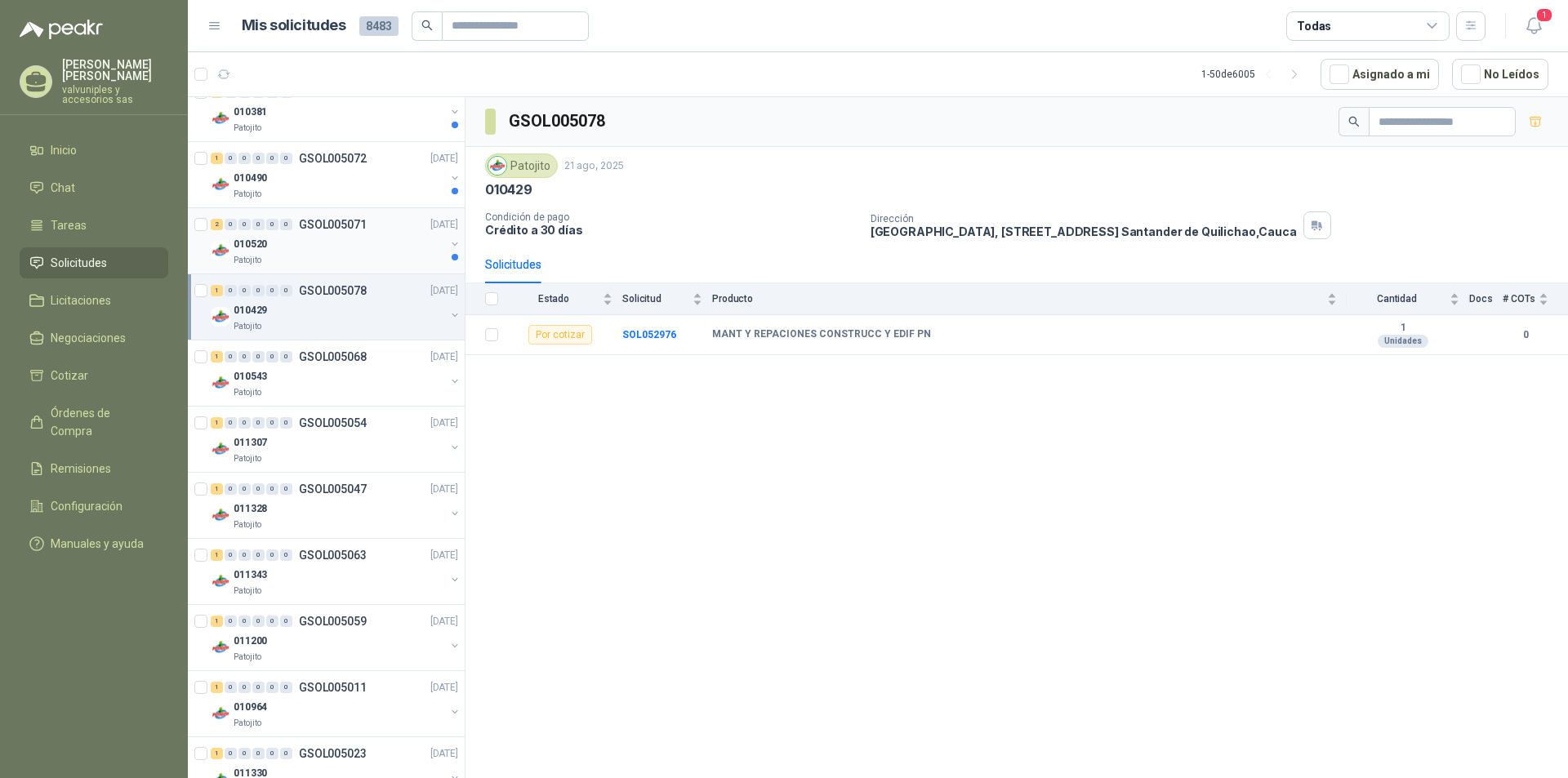
click at [250, 239] on p "010520" at bounding box center [250, 245] width 33 height 16
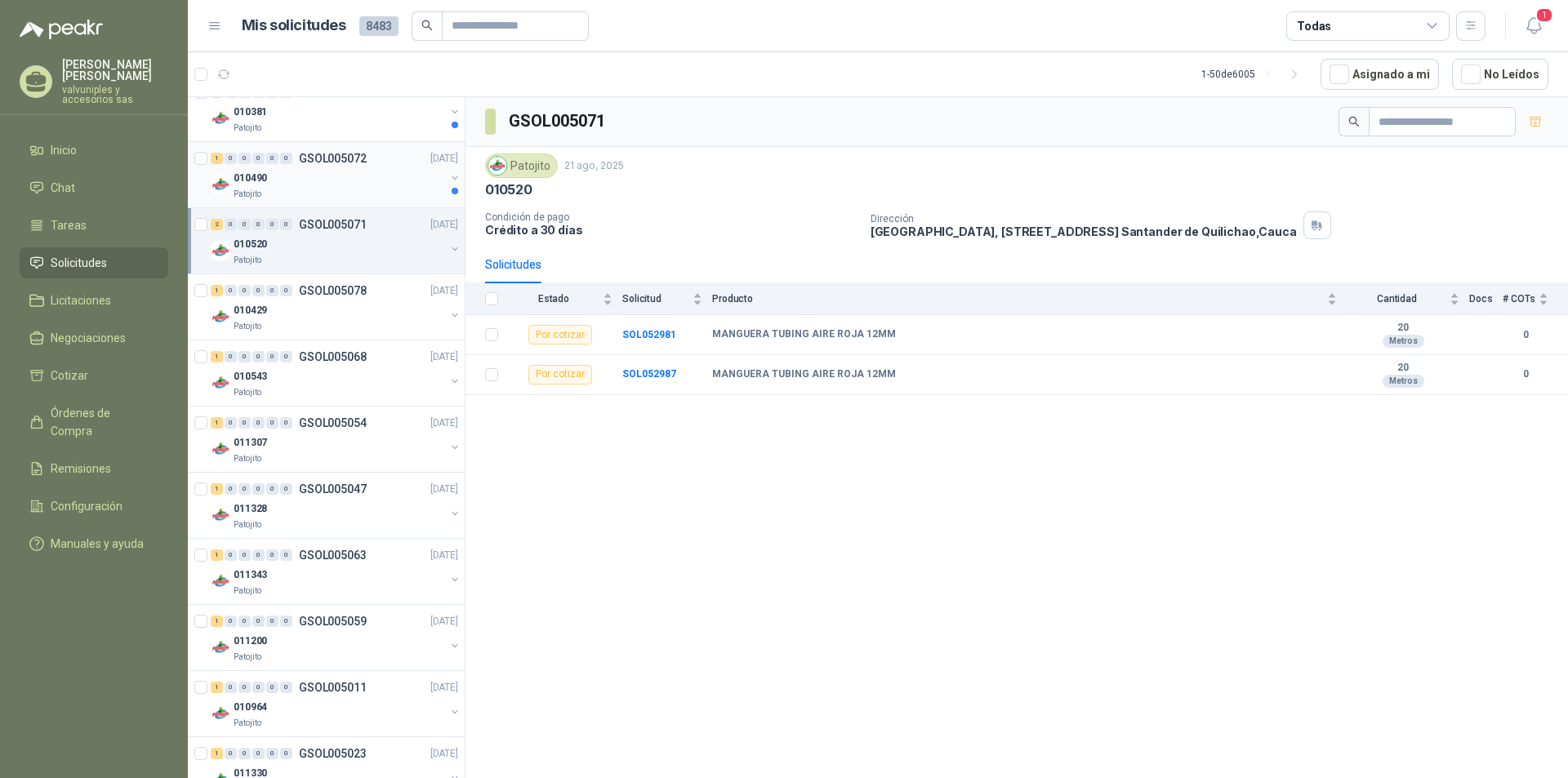
click at [260, 177] on p "010490" at bounding box center [250, 179] width 33 height 16
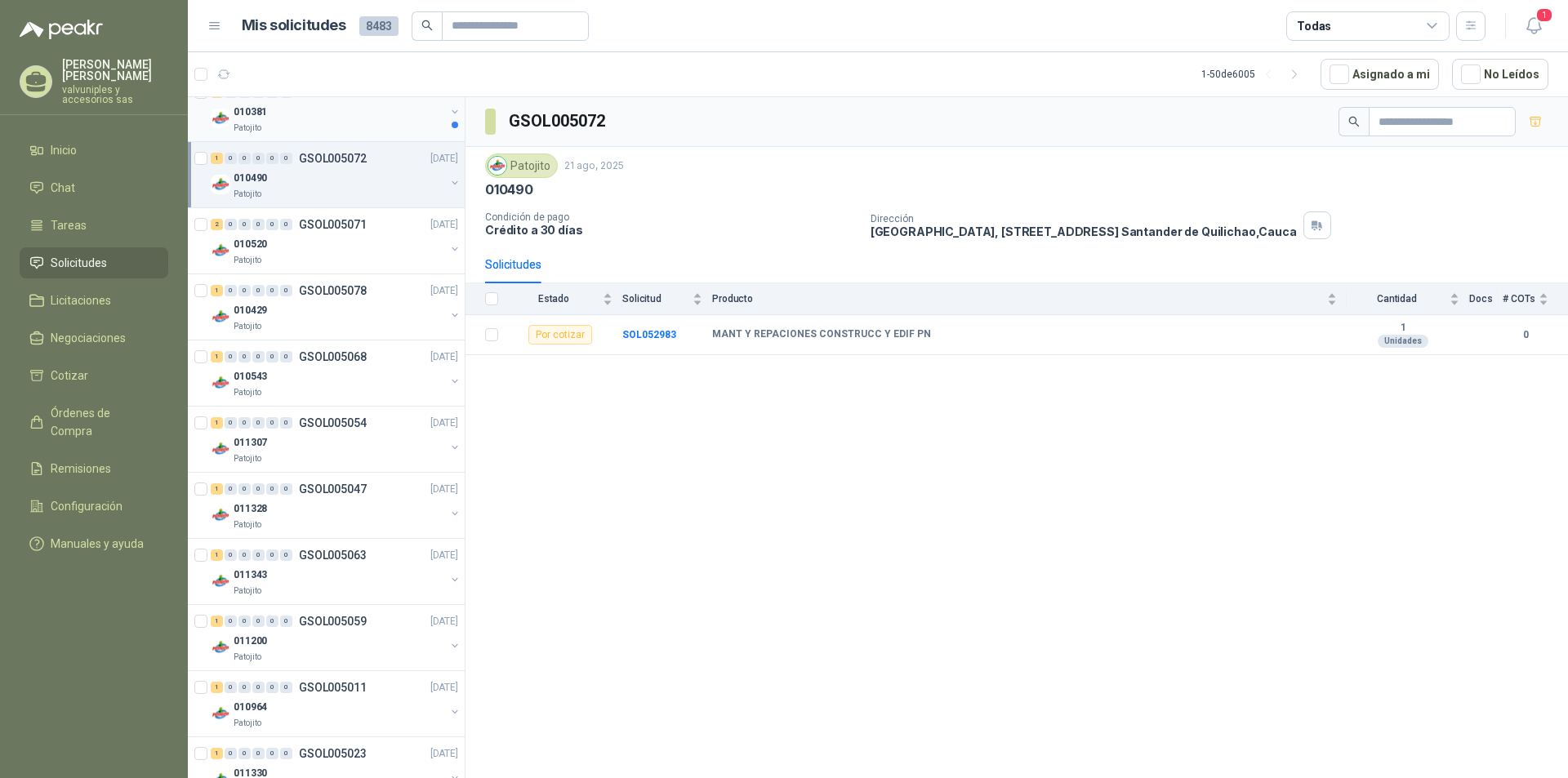
click at [243, 116] on p "010381" at bounding box center [250, 112] width 33 height 16
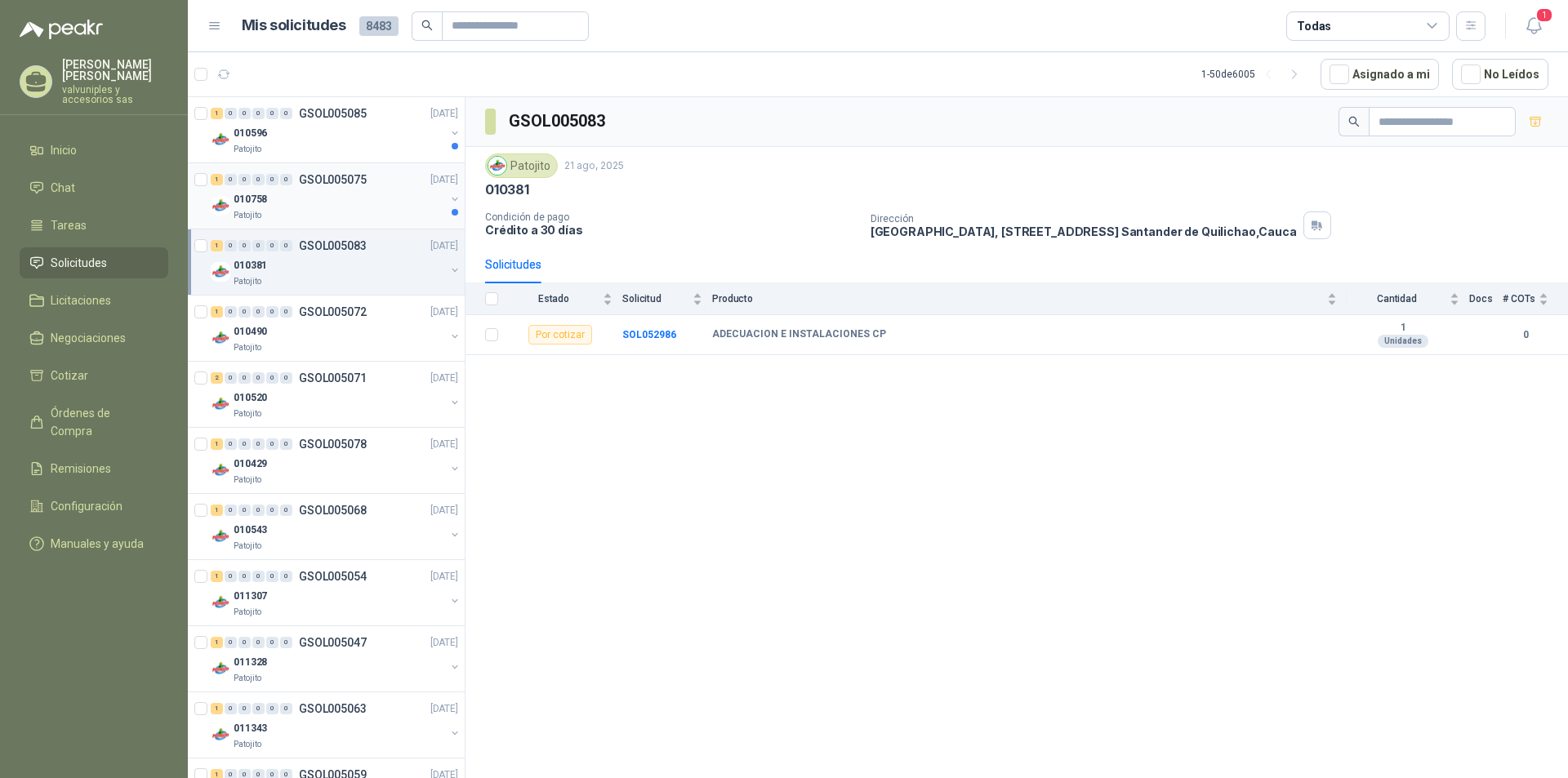
click at [266, 205] on p "010758" at bounding box center [250, 200] width 33 height 16
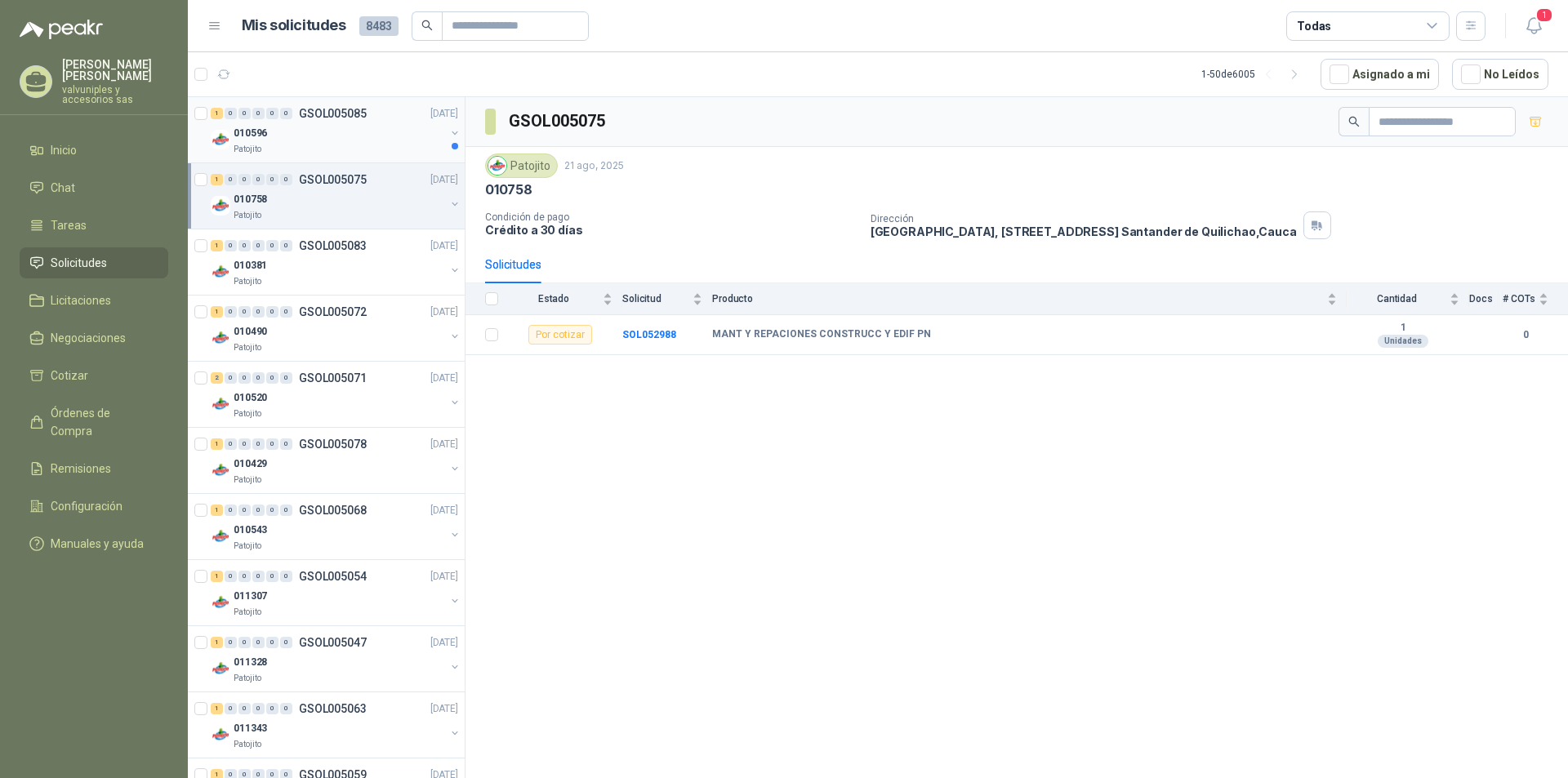
click at [246, 133] on p "010596" at bounding box center [250, 134] width 33 height 16
click at [252, 397] on p "010520" at bounding box center [250, 398] width 33 height 16
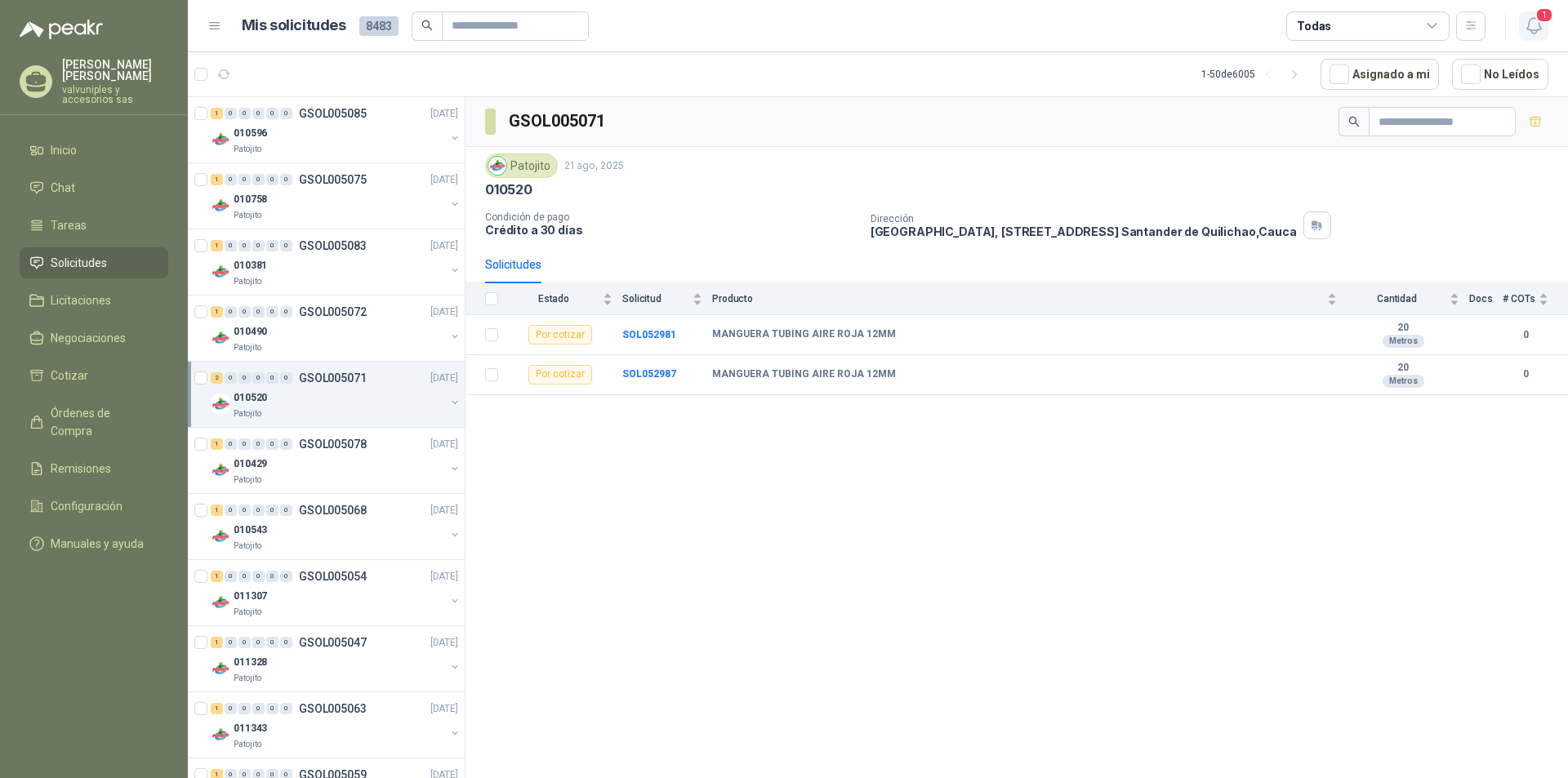
click at [1533, 26] on icon "button" at bounding box center [1534, 25] width 20 height 20
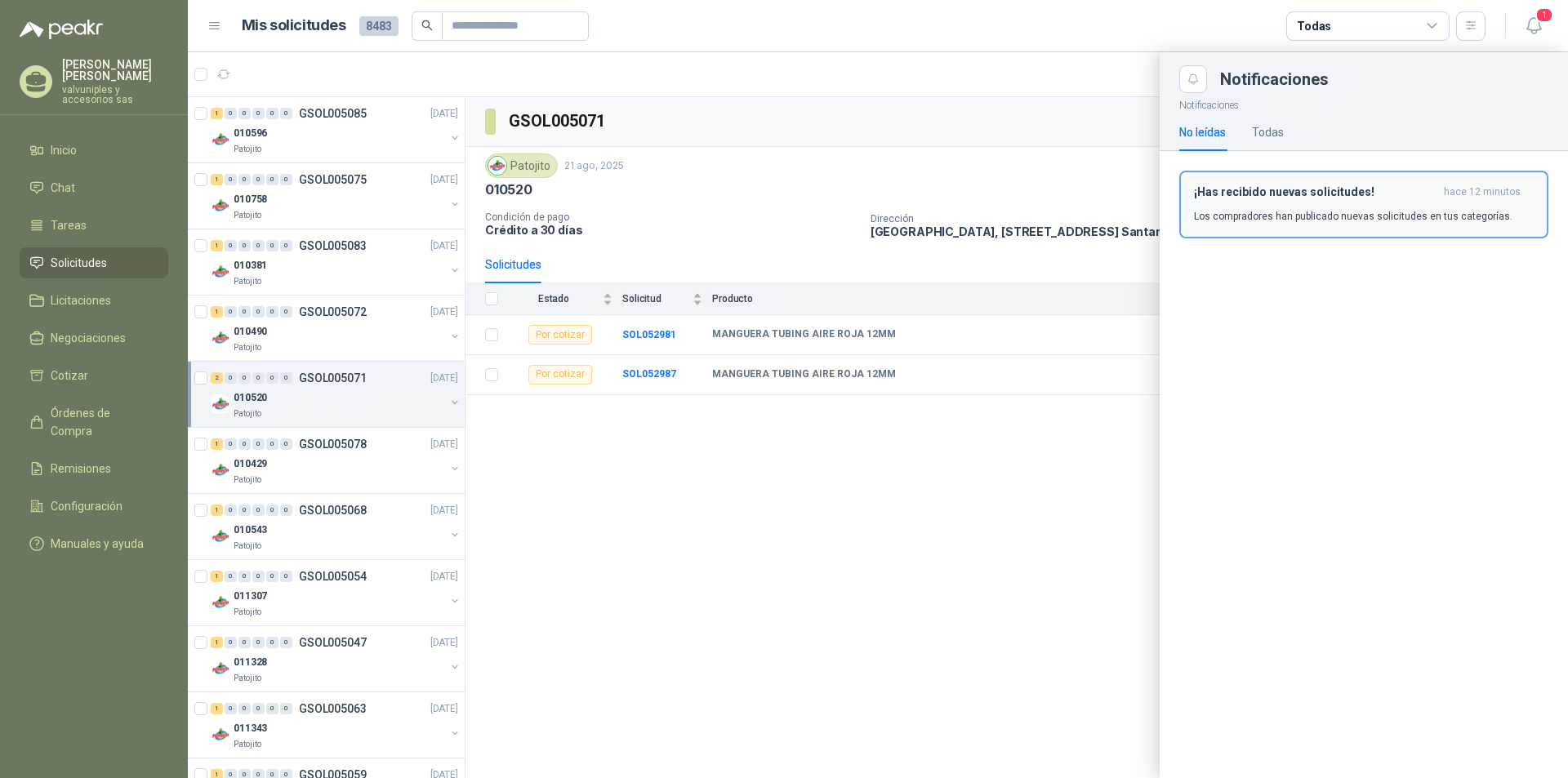
click at [1347, 184] on button "¡Has recibido nuevas solicitudes! hace 12 minutos Los compradores han publicado…" at bounding box center [1364, 204] width 369 height 67
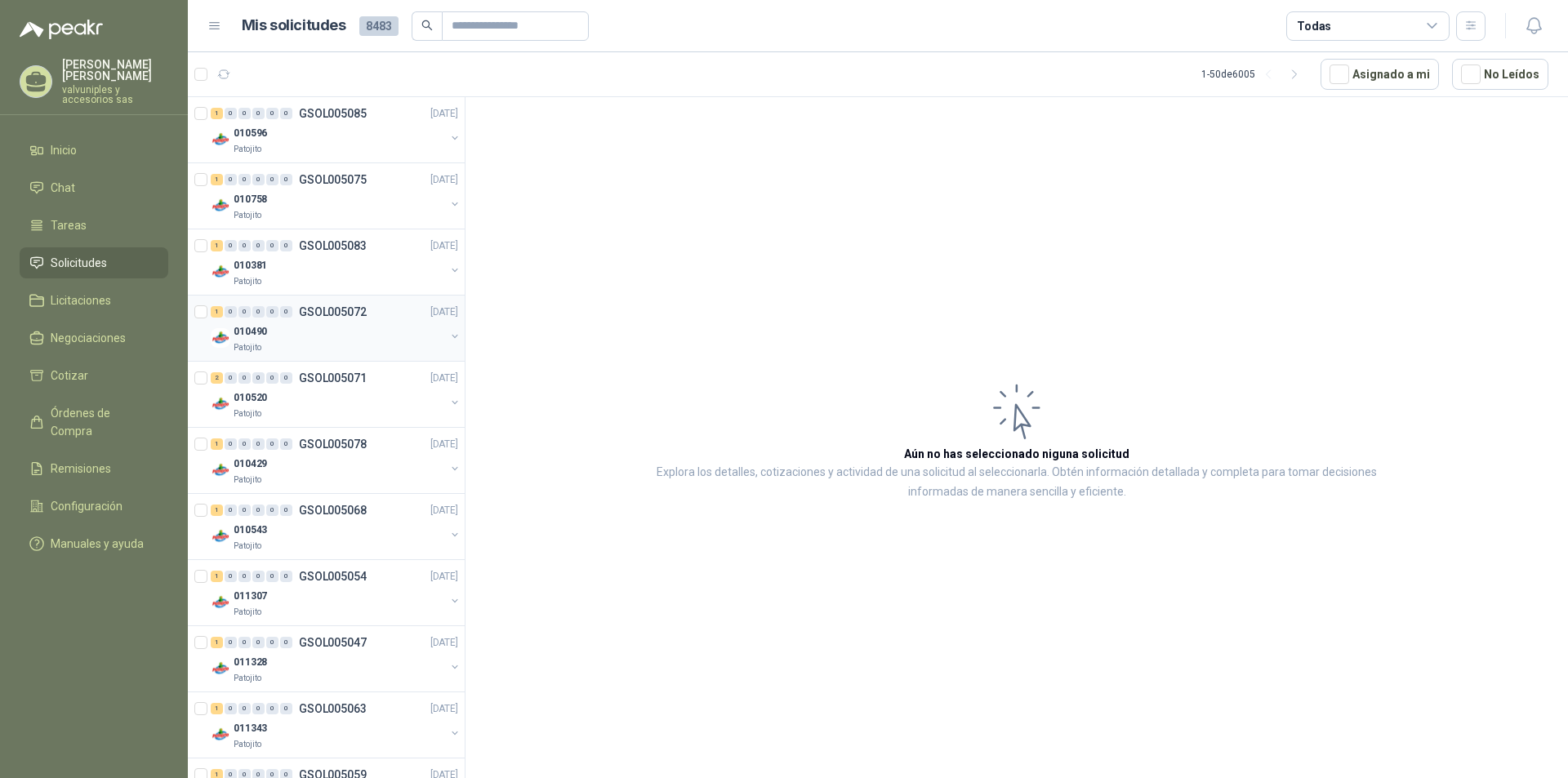
click at [259, 333] on p "010490" at bounding box center [250, 332] width 33 height 16
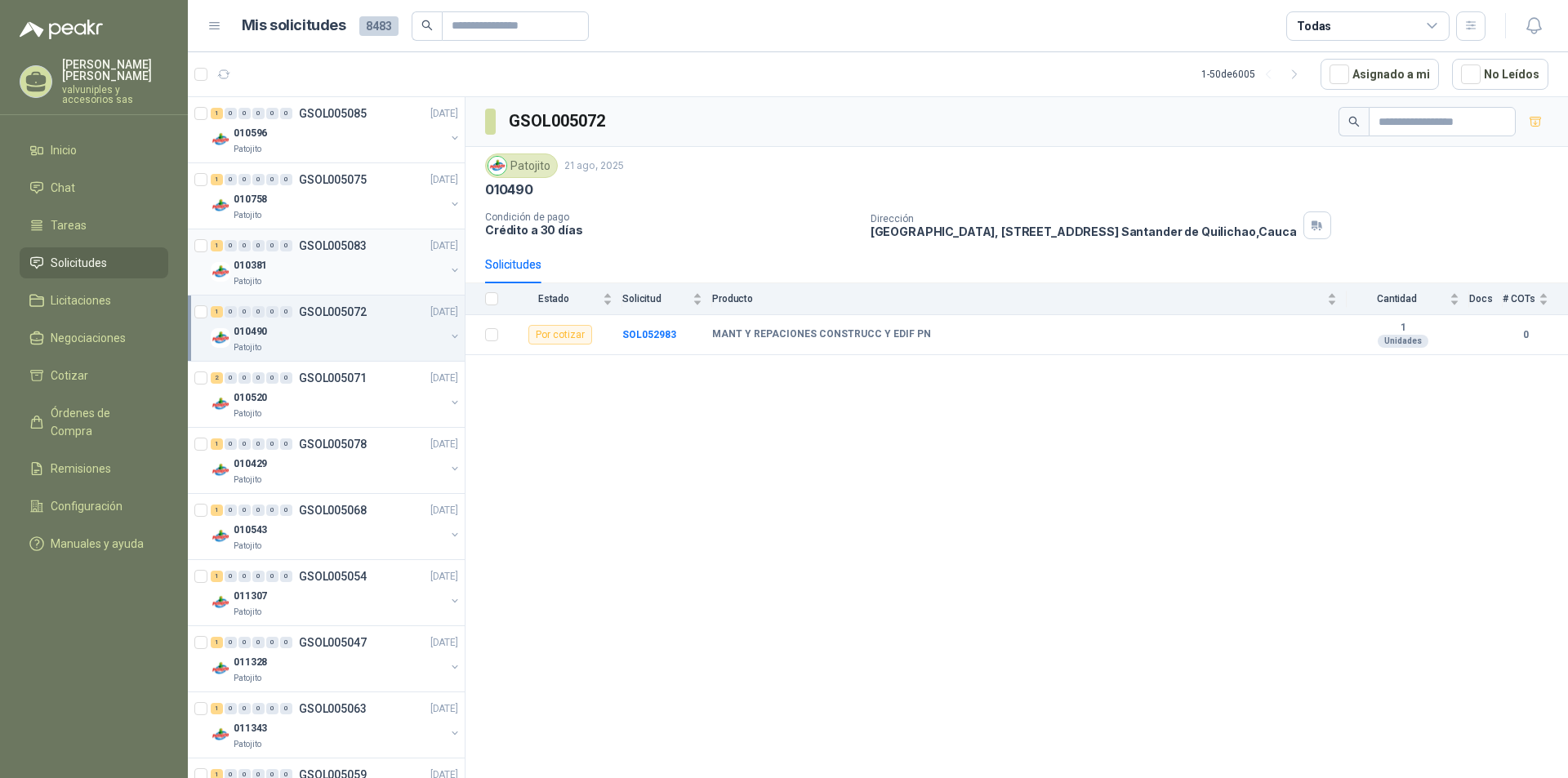
click at [264, 265] on p "010381" at bounding box center [250, 266] width 33 height 16
click at [264, 404] on p "010520" at bounding box center [250, 398] width 33 height 16
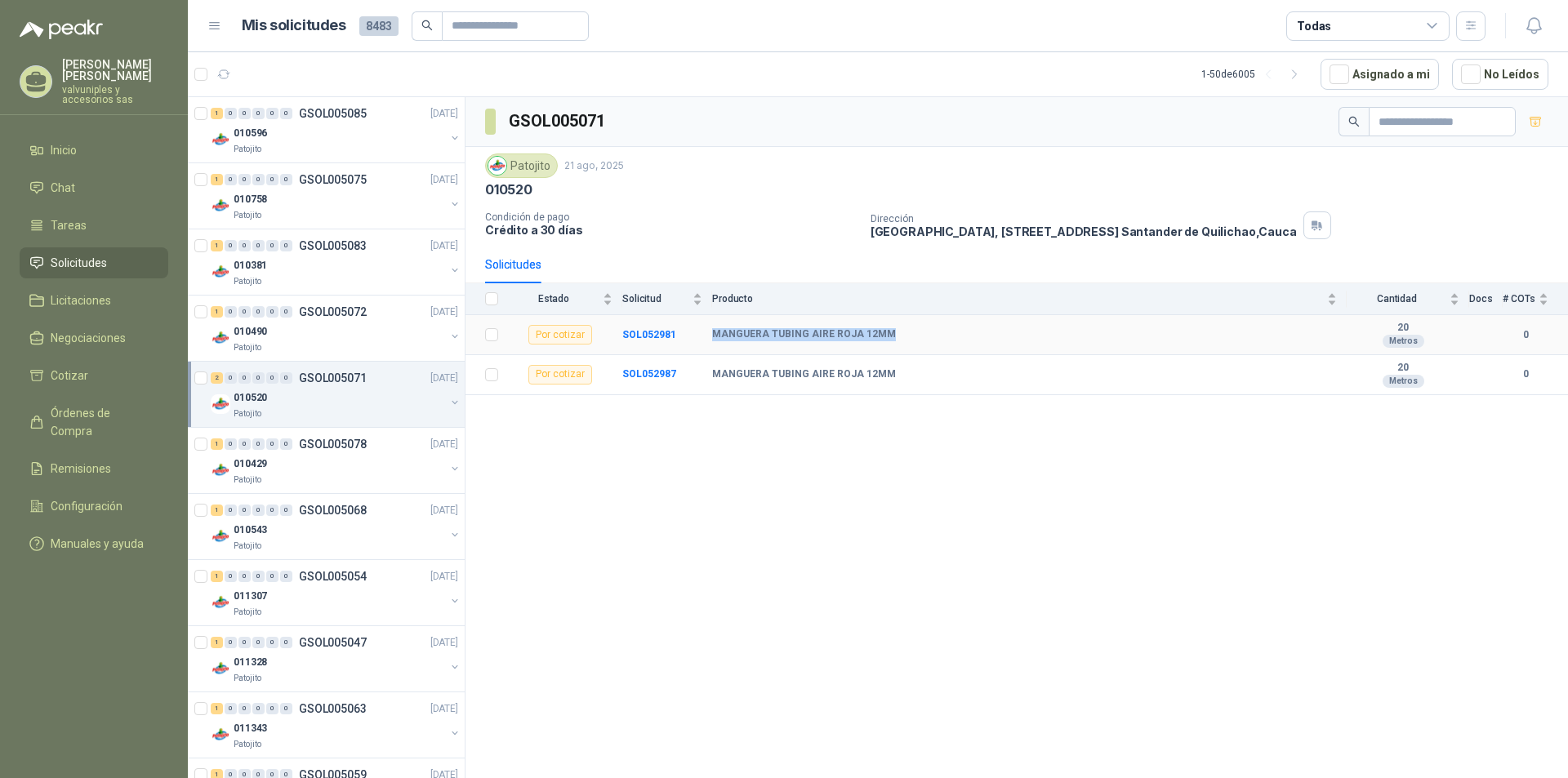
drag, startPoint x: 714, startPoint y: 334, endPoint x: 1349, endPoint y: 444, distance: 644.5
click at [924, 348] on td "MANGUERA TUBING AIRE ROJA 12MM" at bounding box center [1030, 335] width 635 height 40
copy b "MANGUERA TUBING AIRE ROJA 12MM"
click at [861, 333] on b "MANGUERA TUBING AIRE ROJA 12MM" at bounding box center [805, 334] width 184 height 13
